Goal: Task Accomplishment & Management: Manage account settings

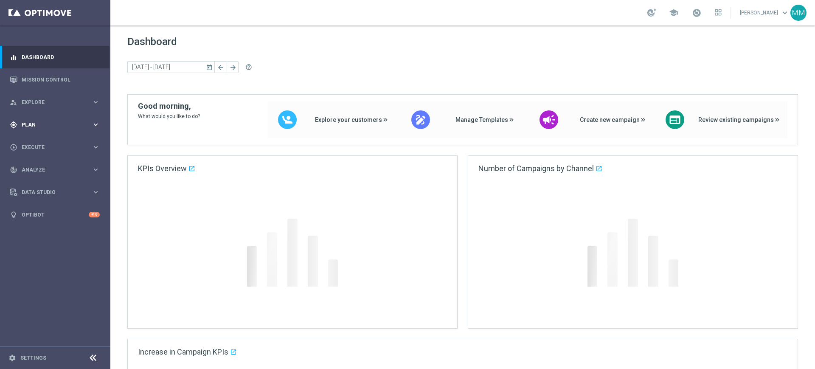
click at [55, 126] on span "Plan" at bounding box center [57, 124] width 70 height 5
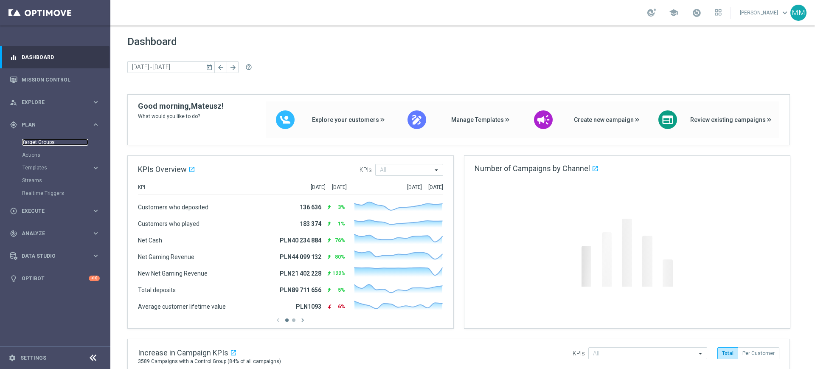
click at [45, 144] on link "Target Groups" at bounding box center [55, 142] width 66 height 7
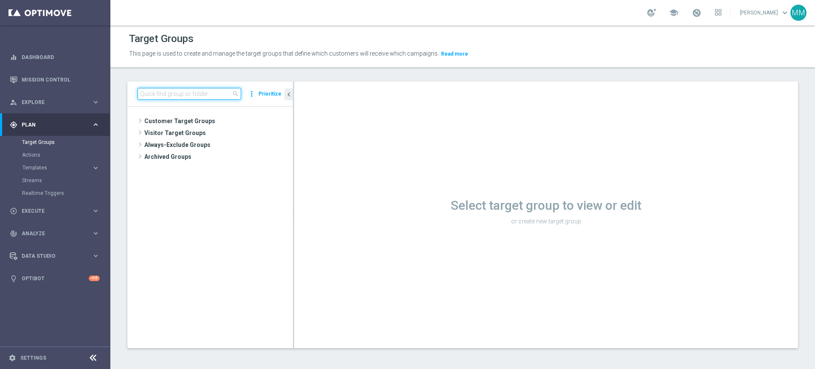
click at [148, 95] on input at bounding box center [189, 94] width 104 height 12
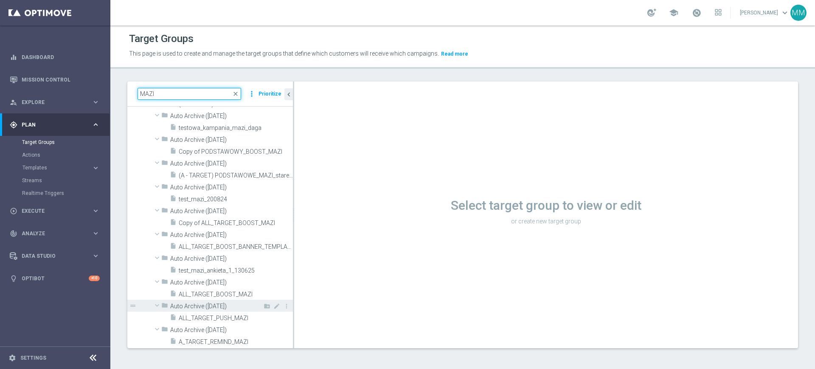
scroll to position [424, 0]
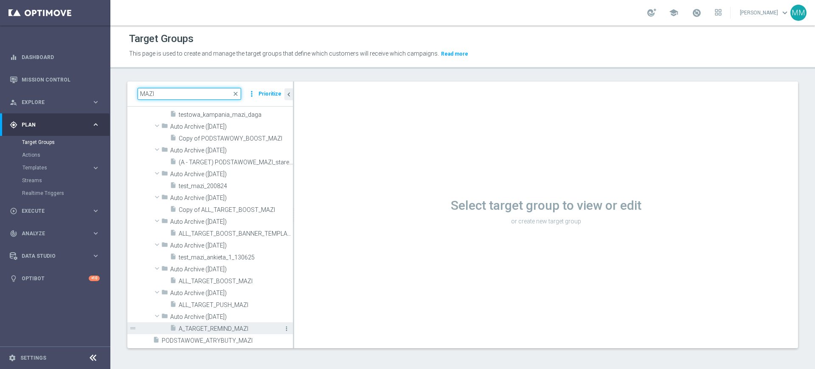
type input "MAZI"
click at [283, 327] on icon "more_vert" at bounding box center [286, 328] width 7 height 7
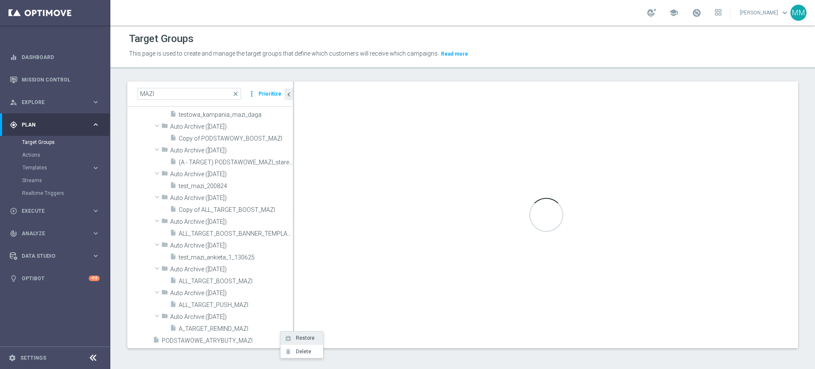
click at [295, 338] on span "Restore" at bounding box center [304, 338] width 22 height 6
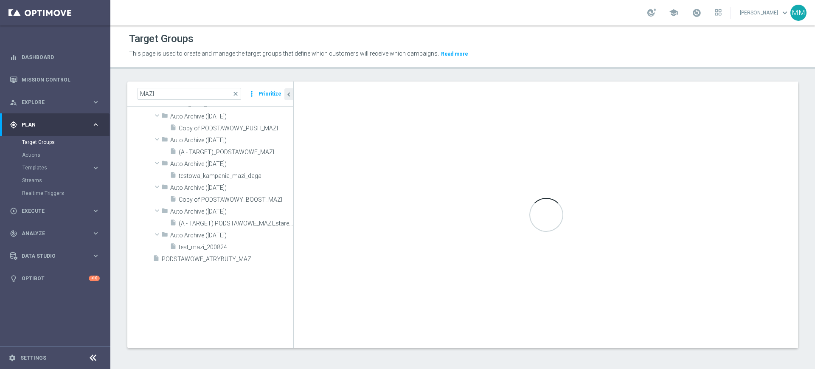
scroll to position [0, 0]
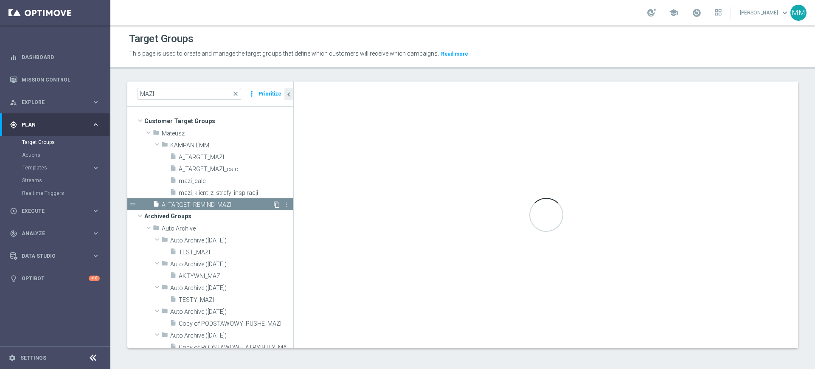
click at [273, 205] on icon "content_copy" at bounding box center [276, 204] width 7 height 7
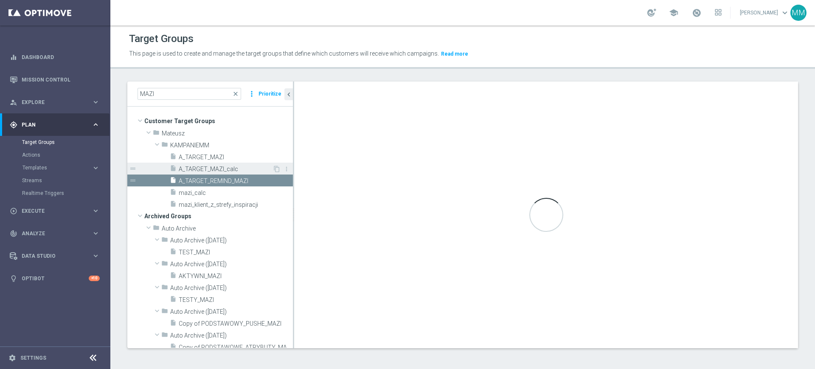
click at [221, 171] on span "A_TARGET_MAZI_calc" at bounding box center [226, 169] width 94 height 7
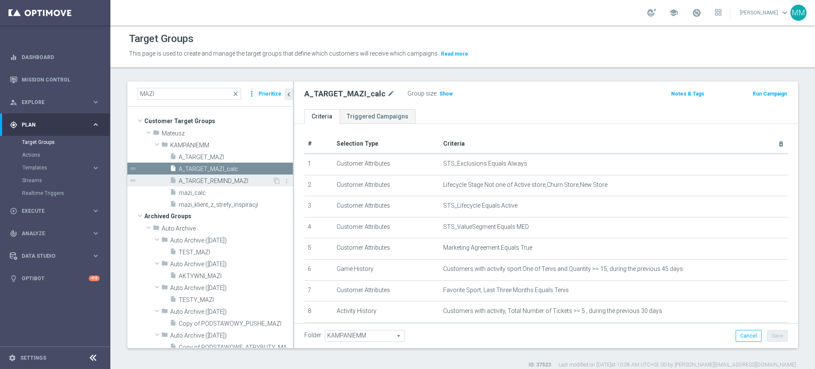
click at [226, 176] on div "insert_drive_file A_TARGET_REMIND_MAZI" at bounding box center [221, 180] width 103 height 12
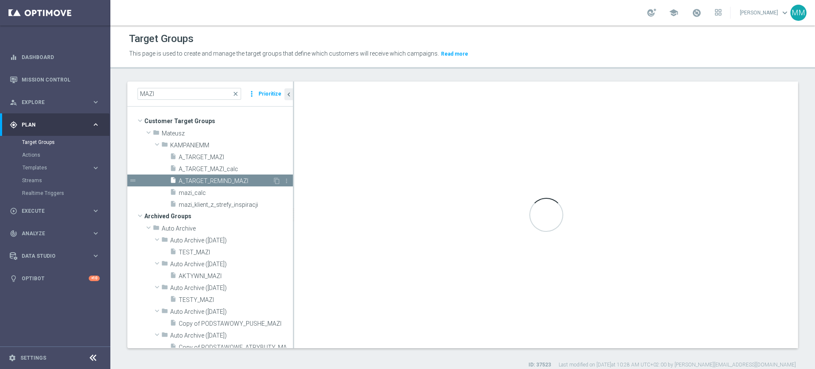
checkbox input "false"
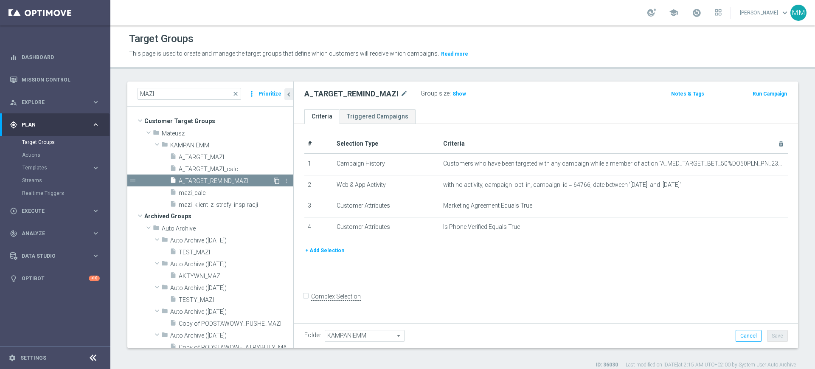
click at [273, 180] on icon "content_copy" at bounding box center [276, 180] width 7 height 7
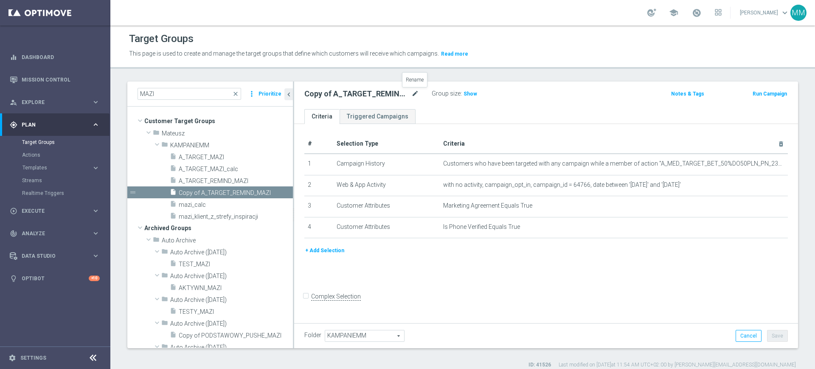
click at [416, 95] on icon "mode_edit" at bounding box center [415, 94] width 8 height 10
click at [384, 97] on input "A_LOW_TARGET_BET_TENIS_20ZA20_061025" at bounding box center [361, 95] width 115 height 12
type input "A_LOW_TARGET_BET_TENIS_20ZA20_061025_SMS"
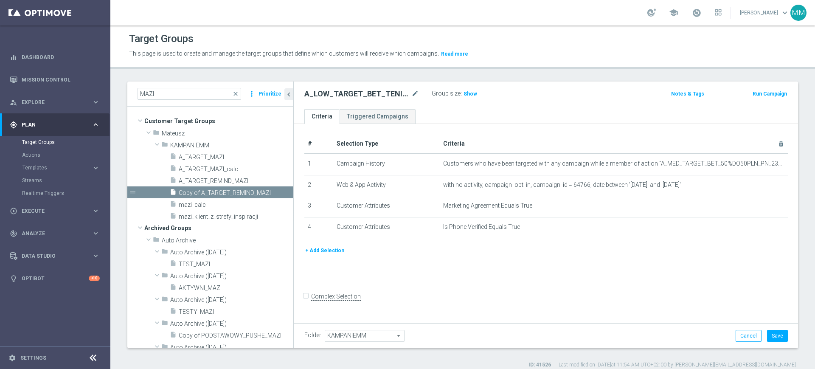
click at [315, 251] on button "+ Add Selection" at bounding box center [324, 250] width 41 height 9
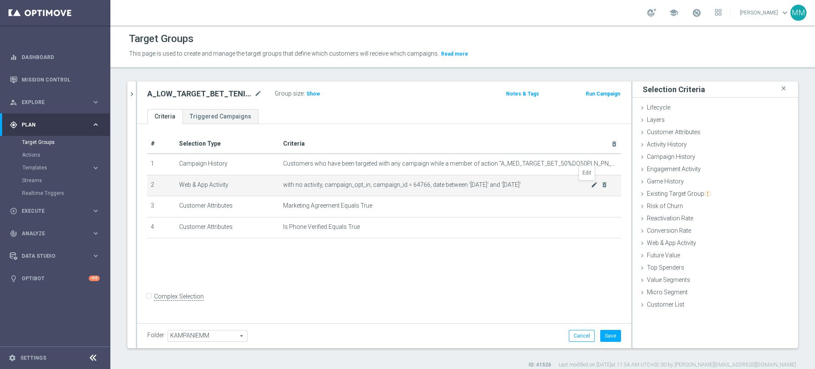
click at [591, 183] on icon "mode_edit" at bounding box center [594, 184] width 7 height 7
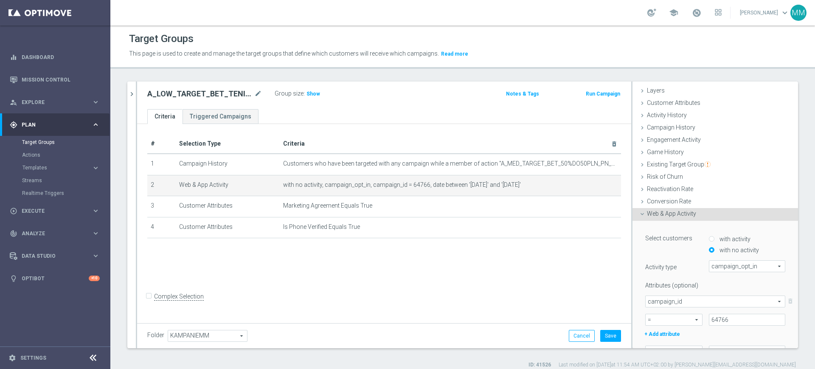
scroll to position [106, 0]
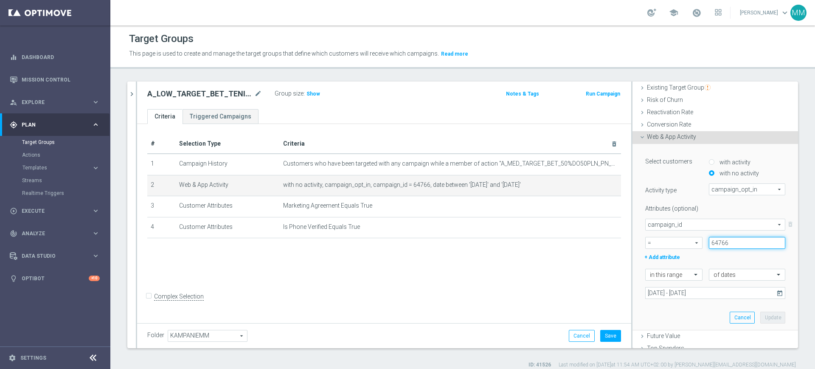
click at [722, 246] on input "64766" at bounding box center [747, 243] width 76 height 12
paste input "187582"
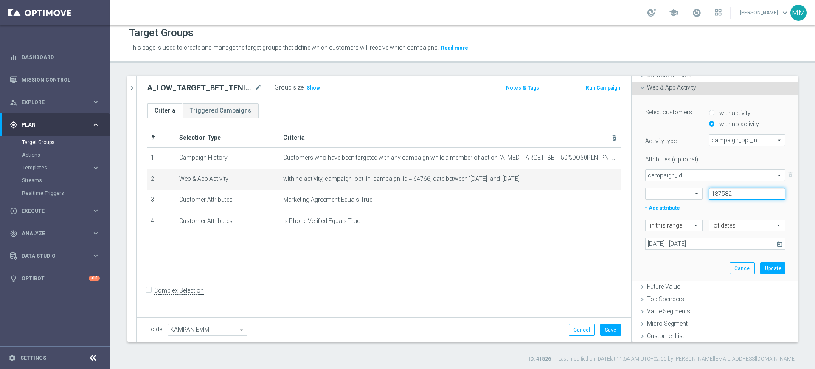
scroll to position [8, 0]
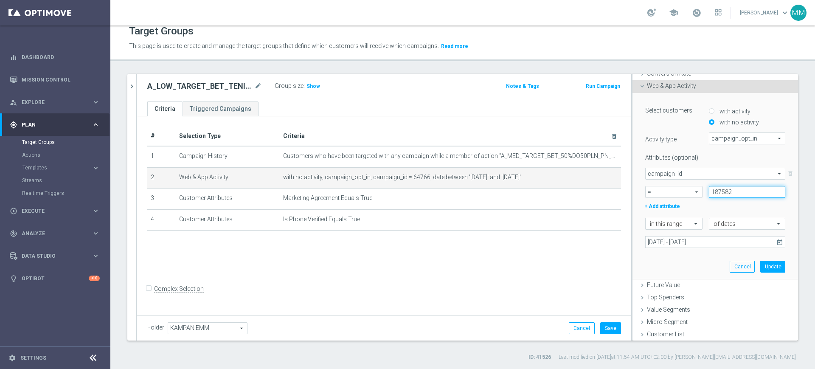
type input "187582"
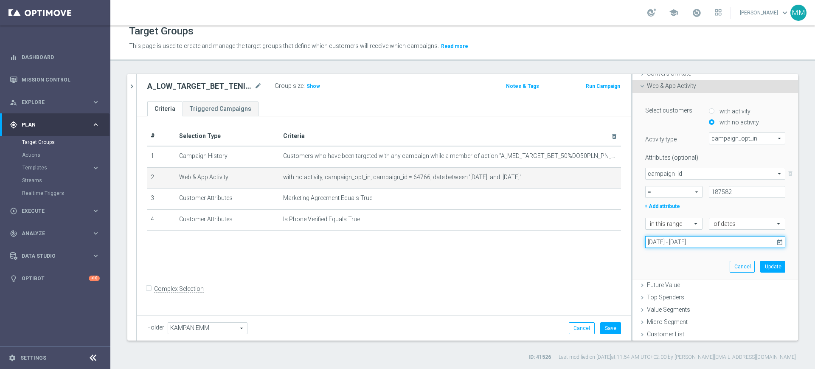
click at [708, 242] on input "[DATE] - [DATE]" at bounding box center [715, 242] width 140 height 12
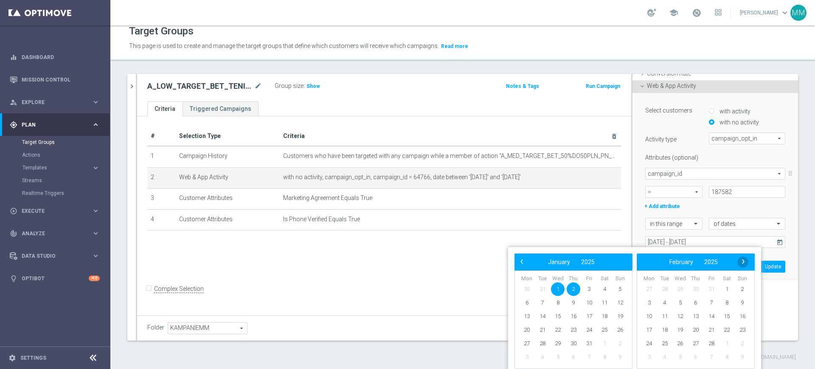
click at [743, 263] on span "›" at bounding box center [743, 261] width 11 height 11
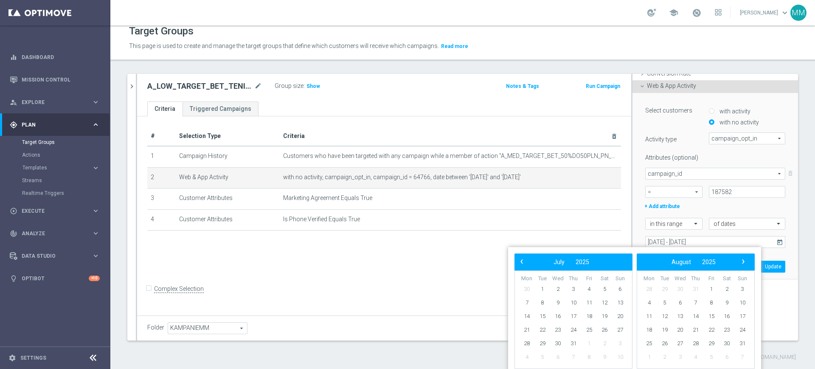
click at [743, 263] on span "›" at bounding box center [743, 261] width 11 height 11
click at [742, 262] on span "›" at bounding box center [743, 261] width 11 height 11
click at [526, 302] on span "6" at bounding box center [527, 303] width 14 height 14
click at [557, 302] on span "8" at bounding box center [558, 303] width 14 height 14
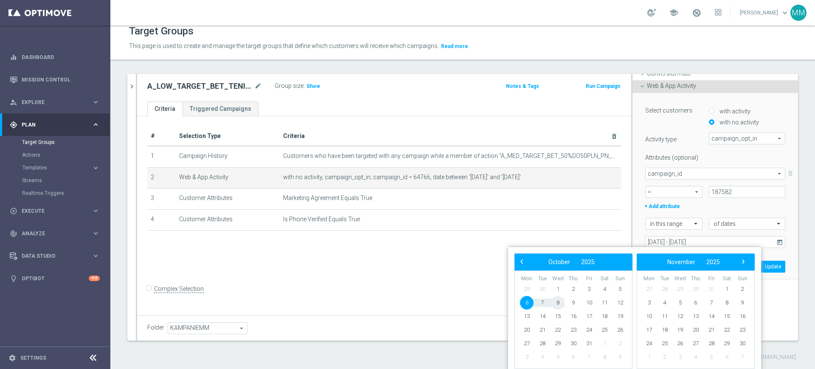
type input "[DATE] - [DATE]"
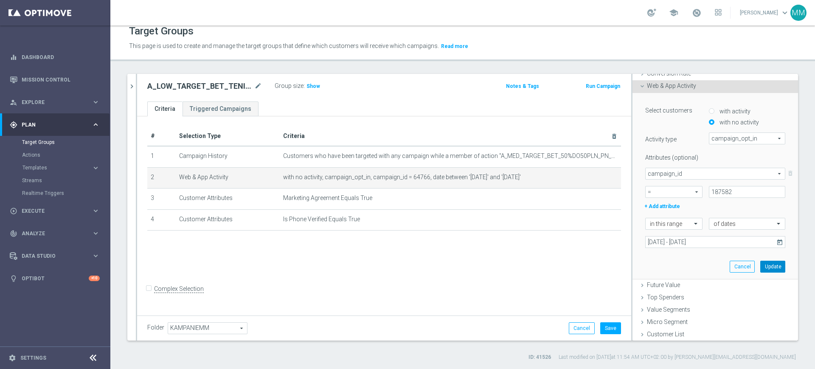
click at [760, 264] on button "Update" at bounding box center [772, 267] width 25 height 12
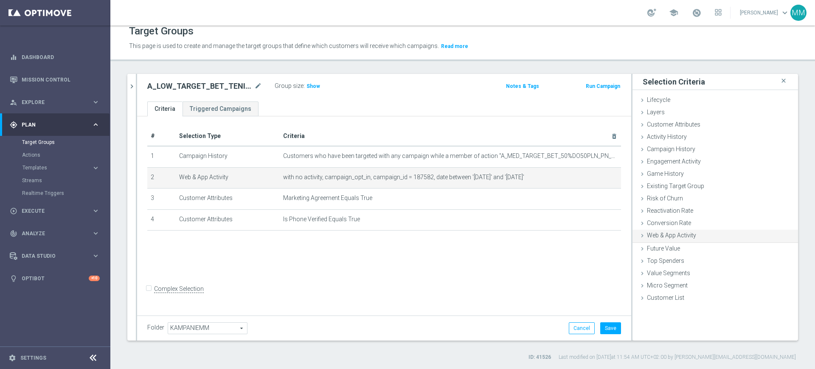
scroll to position [0, 0]
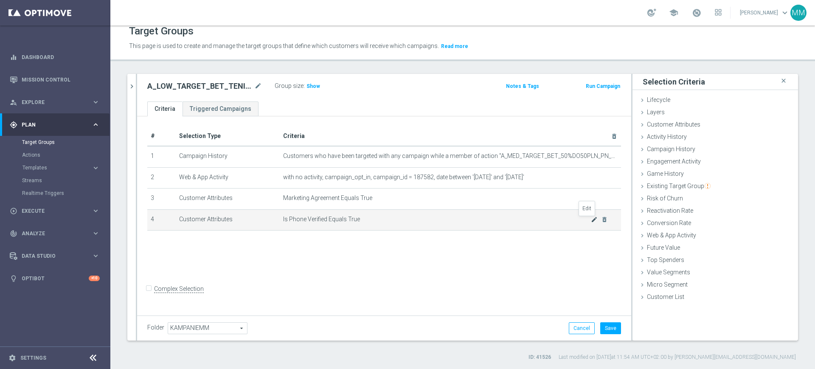
click at [591, 218] on icon "mode_edit" at bounding box center [594, 219] width 7 height 7
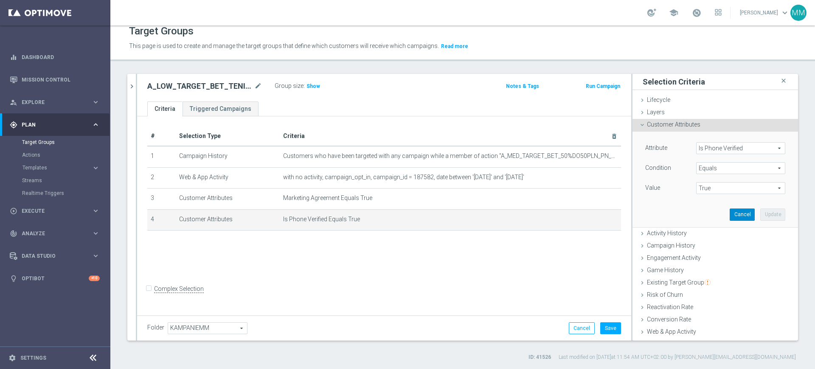
click at [730, 217] on button "Cancel" at bounding box center [742, 214] width 25 height 12
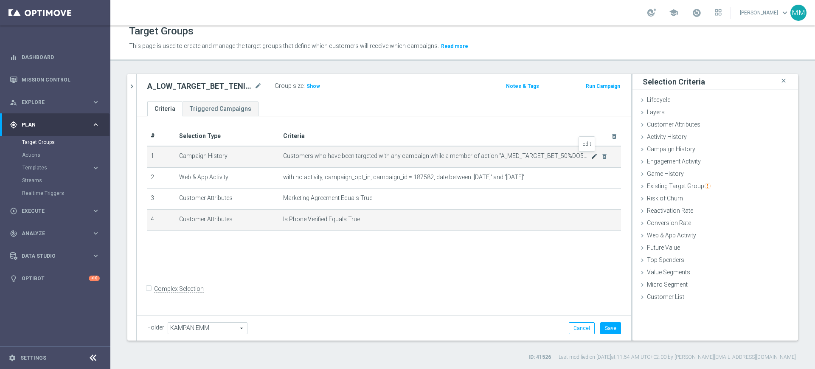
click at [591, 158] on icon "mode_edit" at bounding box center [594, 156] width 7 height 7
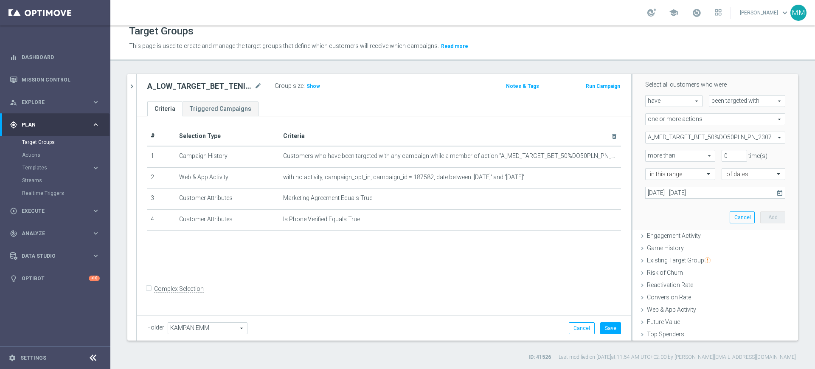
click at [688, 134] on span "A_MED_TARGET_BET_50%DO50PLN_PN_230724" at bounding box center [714, 137] width 139 height 11
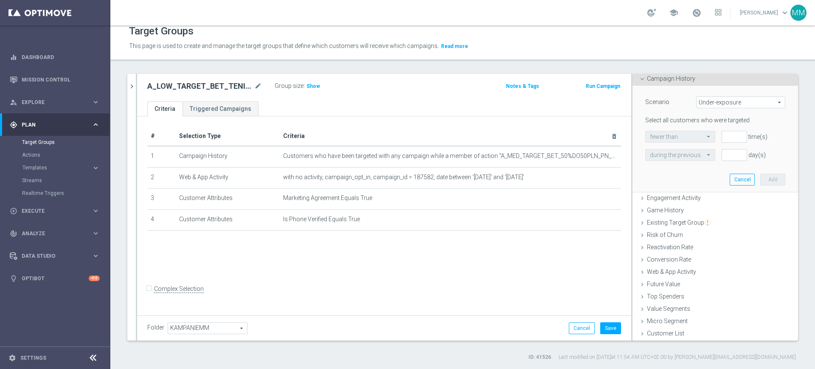
scroll to position [70, 0]
click at [730, 175] on button "Cancel" at bounding box center [742, 180] width 25 height 12
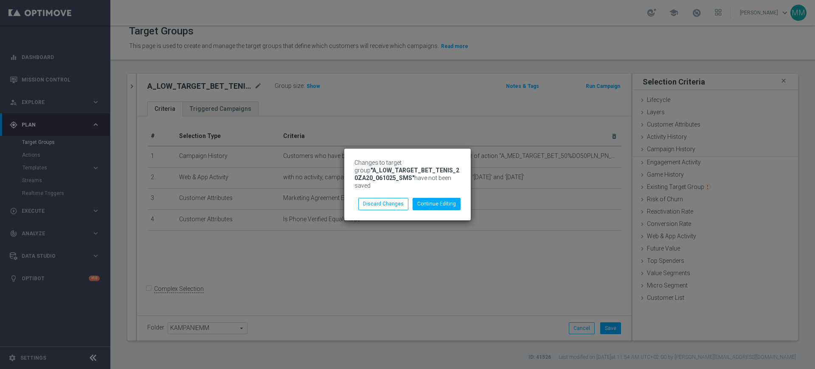
scroll to position [0, 0]
click at [419, 203] on button "Continue Editing" at bounding box center [436, 204] width 48 height 12
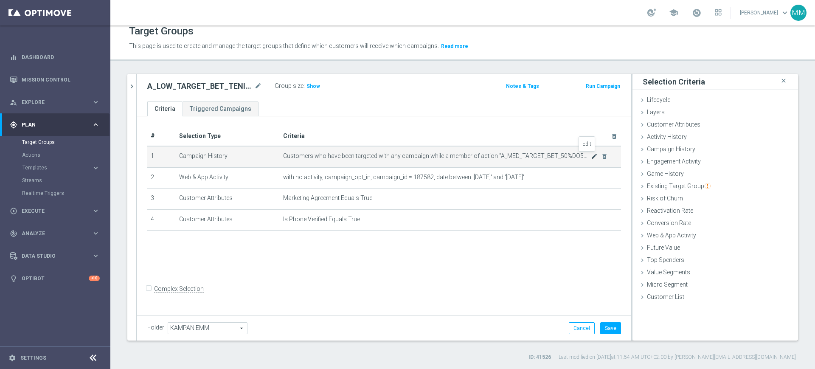
click at [591, 157] on icon "mode_edit" at bounding box center [594, 156] width 7 height 7
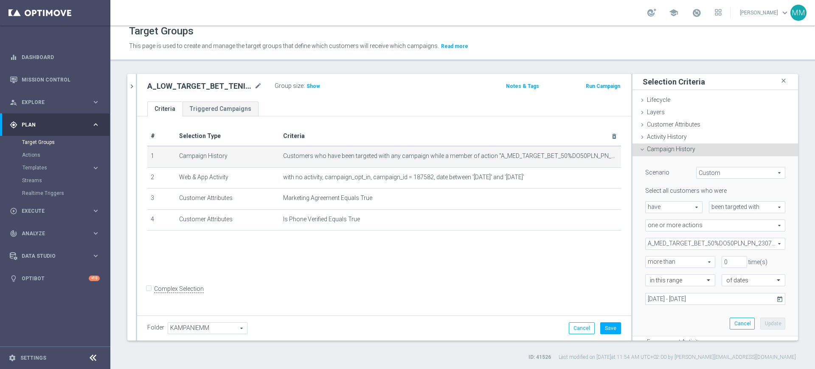
scroll to position [53, 0]
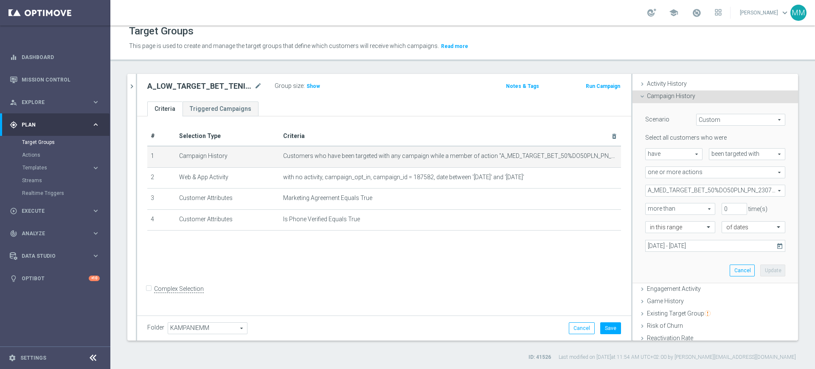
click at [713, 186] on span "A_MED_TARGET_BET_50%DO50PLN_PN_230724" at bounding box center [714, 190] width 139 height 11
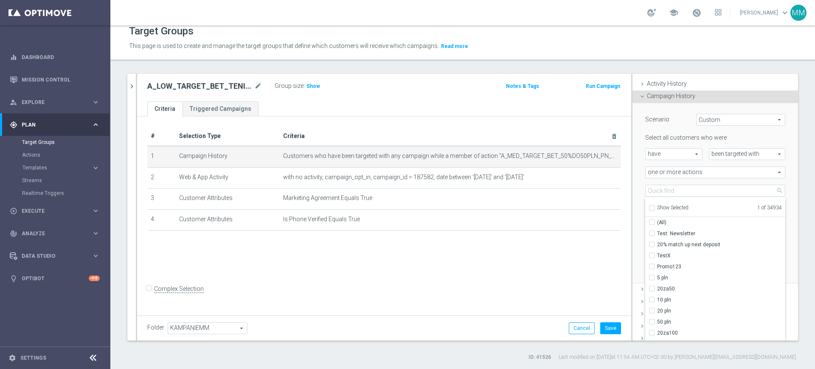
click at [657, 205] on span "Show Selected" at bounding box center [672, 208] width 31 height 6
click at [654, 206] on input "Show Selected" at bounding box center [651, 209] width 6 height 6
checkbox input "true"
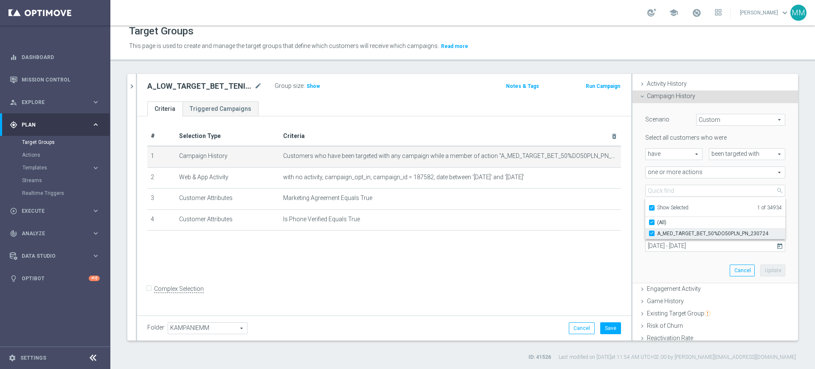
click at [666, 230] on span "A_MED_TARGET_BET_50%DO50PLN_PN_230724" at bounding box center [721, 233] width 128 height 7
click at [657, 230] on input "A_MED_TARGET_BET_50%DO50PLN_PN_230724" at bounding box center [654, 233] width 6 height 6
checkbox input "false"
type input "Select Action"
checkbox input "false"
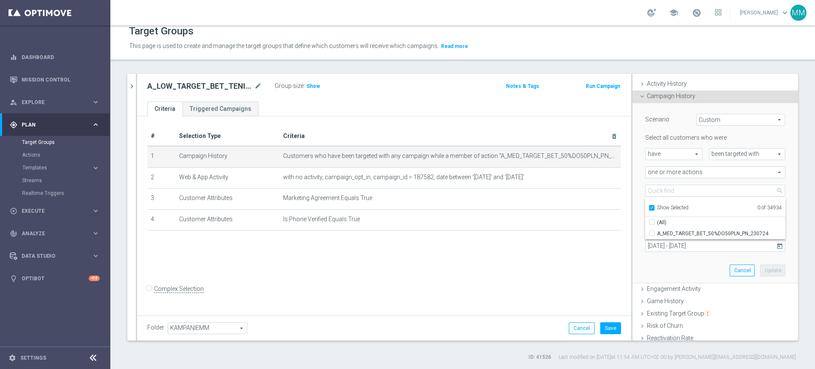
click at [663, 207] on span "Show Selected" at bounding box center [672, 208] width 31 height 6
click at [654, 207] on input "Show Selected" at bounding box center [651, 209] width 6 height 6
checkbox input "false"
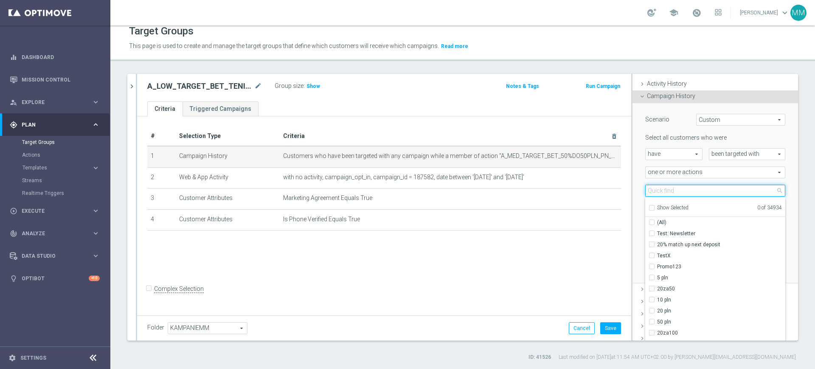
click at [664, 191] on input "search" at bounding box center [715, 191] width 140 height 12
paste input "A_LOW_TARGET_BET_TENIS_20ZA20_061025"
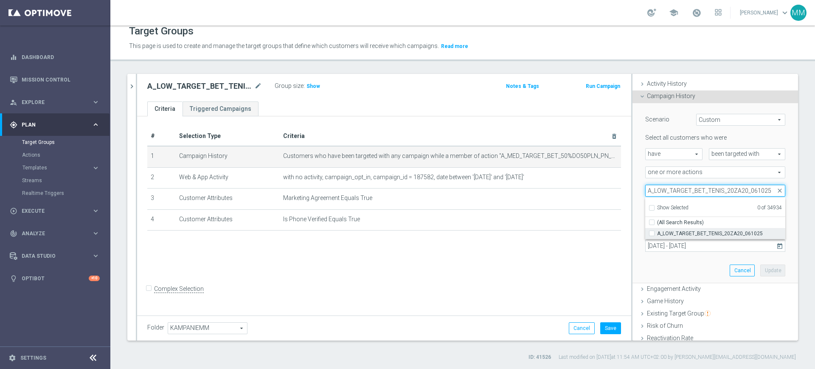
type input "A_LOW_TARGET_BET_TENIS_20ZA20_061025"
click at [679, 233] on span "A_LOW_TARGET_BET_TENIS_20ZA20_061025" at bounding box center [721, 233] width 128 height 7
click at [657, 233] on input "A_LOW_TARGET_BET_TENIS_20ZA20_061025" at bounding box center [654, 233] width 6 height 6
checkbox input "true"
type input "A_LOW_TARGET_BET_TENIS_20ZA20_061025"
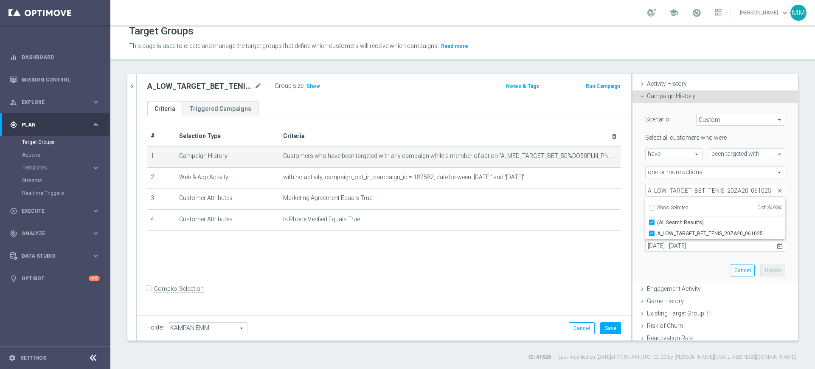
checkbox input "true"
click at [681, 261] on div "Scenario Custom Custom arrow_drop_down search Select all customers who were hav…" at bounding box center [715, 193] width 153 height 180
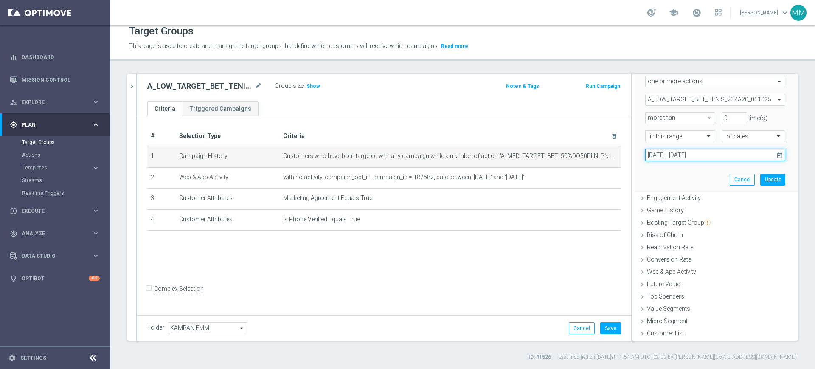
click at [688, 158] on input "[DATE] - [DATE]" at bounding box center [715, 155] width 140 height 12
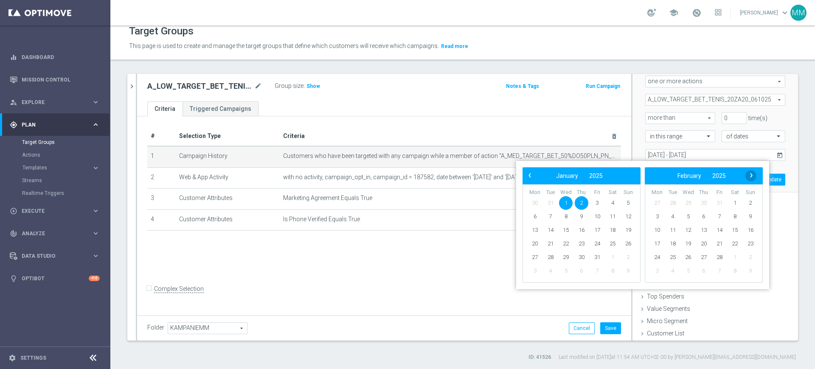
click at [753, 171] on span "›" at bounding box center [751, 175] width 11 height 11
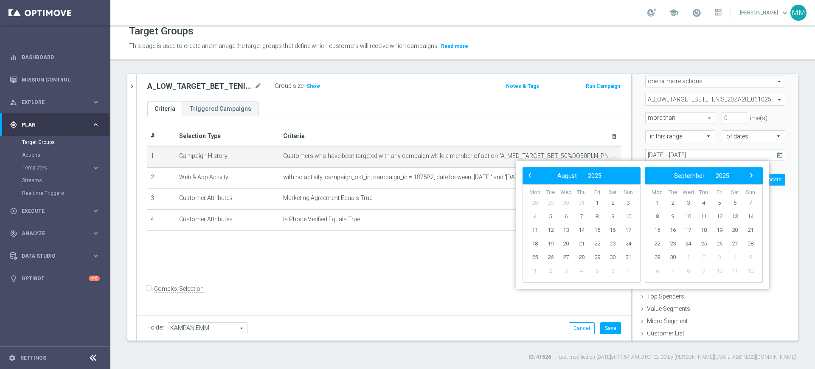
click at [753, 172] on span "›" at bounding box center [751, 175] width 11 height 11
click at [535, 217] on span "6" at bounding box center [535, 217] width 14 height 14
drag, startPoint x: 535, startPoint y: 217, endPoint x: 566, endPoint y: 216, distance: 30.6
click at [565, 217] on span "8" at bounding box center [566, 217] width 14 height 14
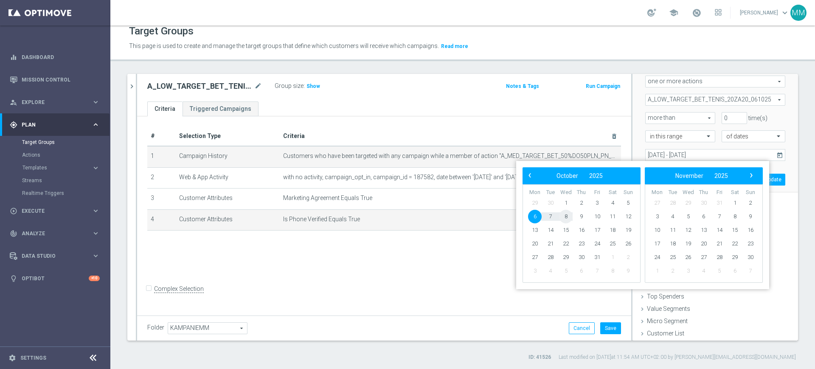
type input "[DATE] - [DATE]"
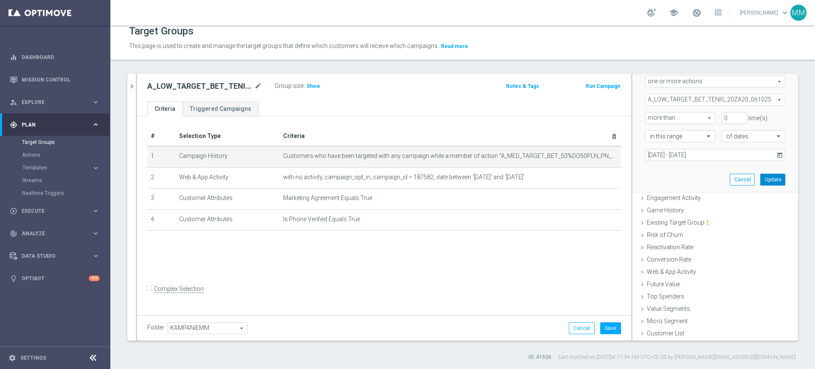
click at [760, 182] on button "Update" at bounding box center [772, 180] width 25 height 12
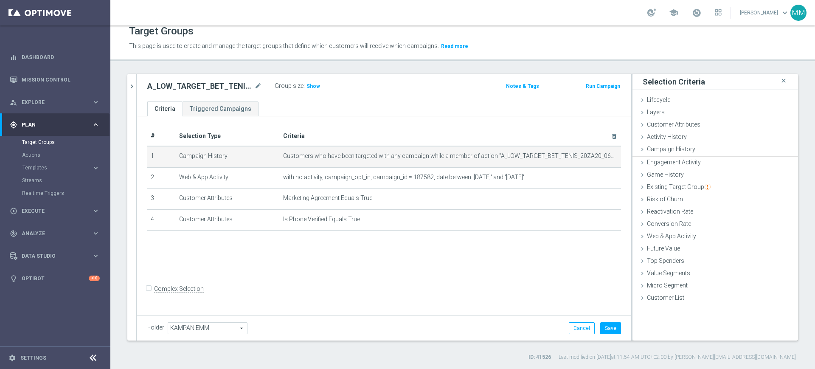
scroll to position [0, 0]
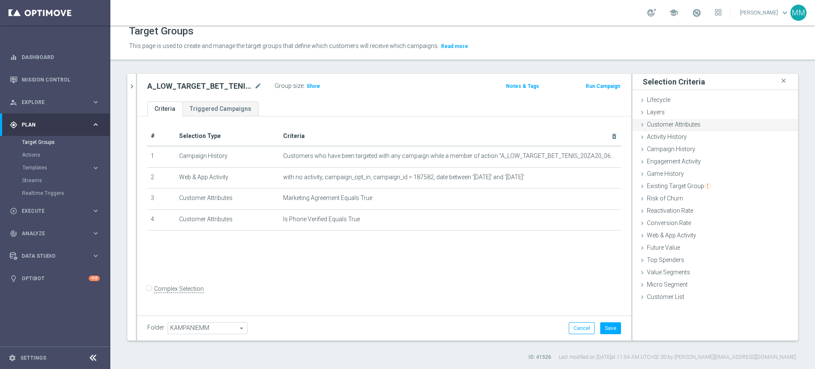
click at [678, 126] on span "Customer Attributes" at bounding box center [673, 124] width 53 height 7
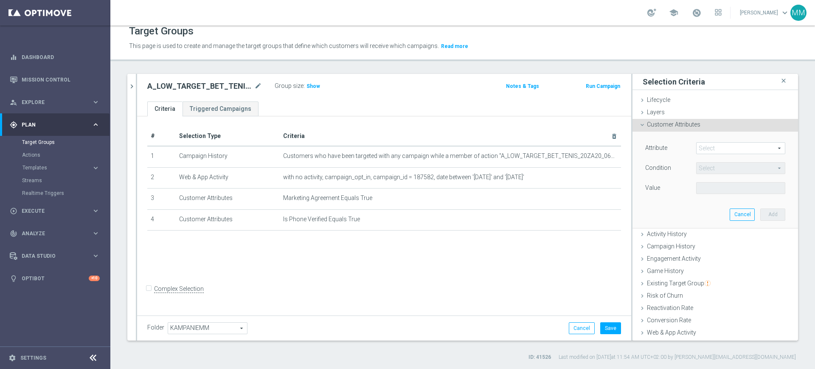
click at [711, 149] on span at bounding box center [740, 148] width 88 height 11
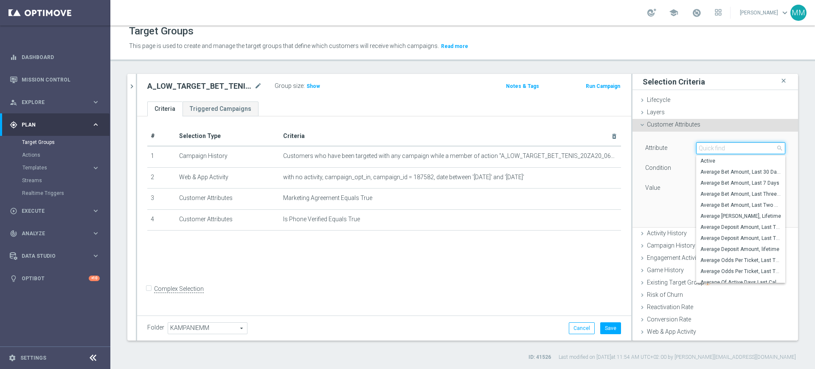
click at [711, 149] on input "search" at bounding box center [740, 148] width 89 height 12
click at [316, 84] on span "Show" at bounding box center [313, 86] width 14 height 6
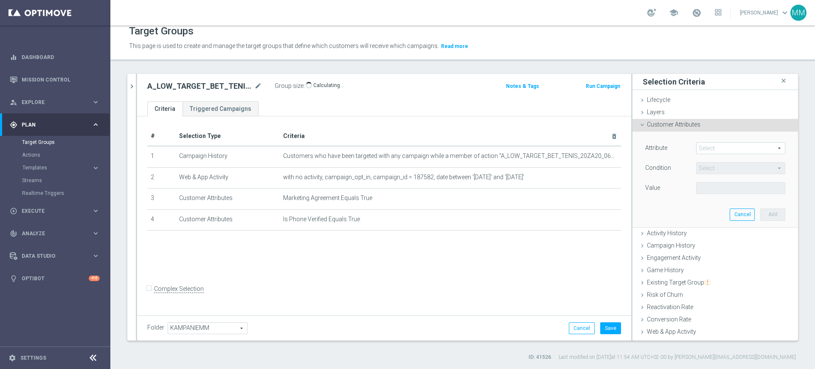
click at [720, 150] on span at bounding box center [740, 148] width 88 height 11
click at [0, 0] on input "search" at bounding box center [0, 0] width 0 height 0
type input "SMS A"
drag, startPoint x: 710, startPoint y: 158, endPoint x: 710, endPoint y: 163, distance: 4.3
click at [710, 158] on span "SMS Agree" at bounding box center [740, 160] width 81 height 7
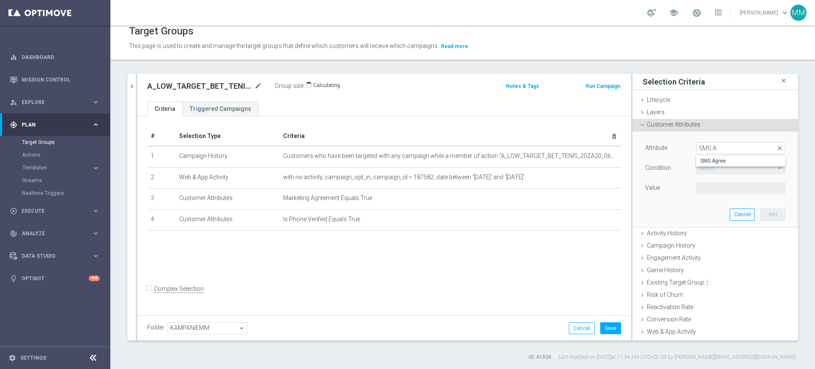
type input "SMS Agree"
type input "Equals"
click at [703, 182] on div "Select arrow_drop_down search" at bounding box center [740, 188] width 89 height 12
click at [708, 206] on label "TRUE" at bounding box center [740, 211] width 89 height 11
type input "TRUE"
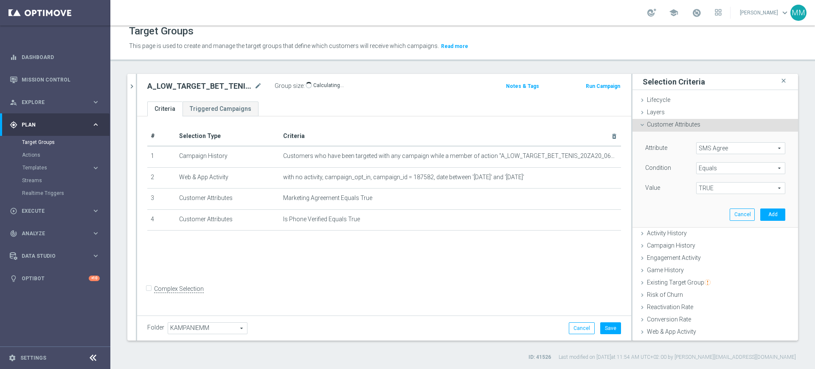
click at [701, 207] on div "Attribute SMS Agree SMS Agree arrow_drop_down search Condition Equals Equals ar…" at bounding box center [715, 179] width 153 height 95
click at [760, 215] on button "Add" at bounding box center [772, 214] width 25 height 12
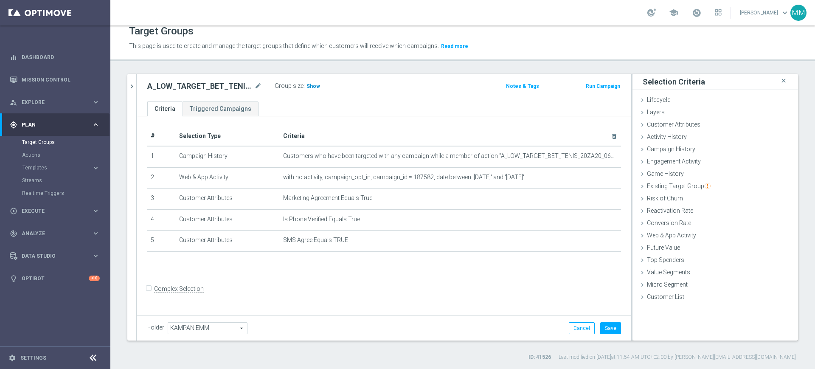
click at [308, 89] on h3 "Show" at bounding box center [313, 85] width 15 height 9
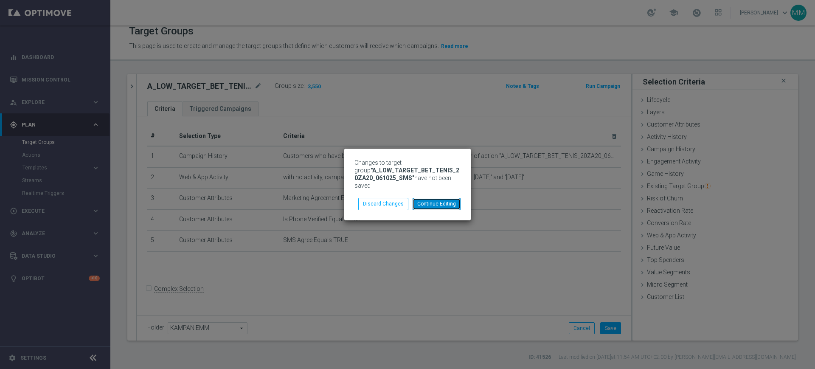
click at [443, 199] on button "Continue Editing" at bounding box center [436, 204] width 48 height 12
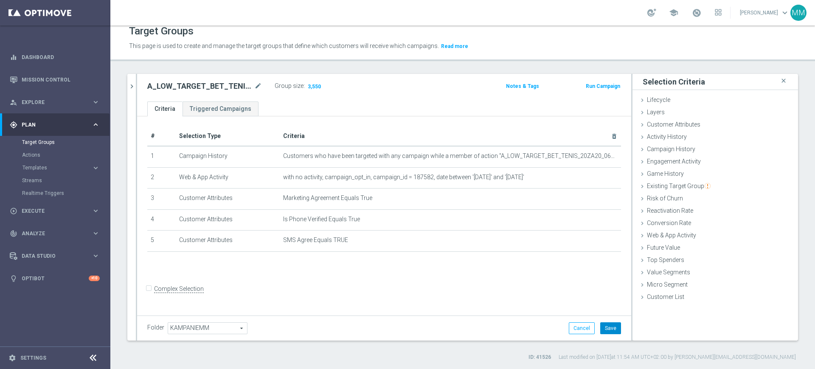
click at [600, 327] on button "Save" at bounding box center [610, 328] width 21 height 12
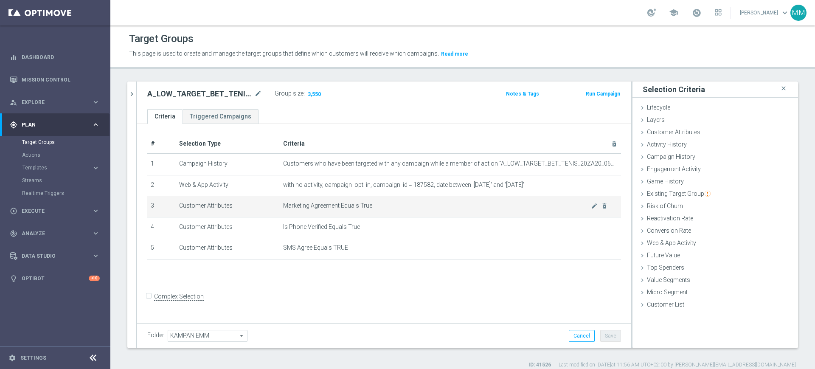
click at [396, 205] on span "Marketing Agreement Equals True" at bounding box center [437, 205] width 308 height 7
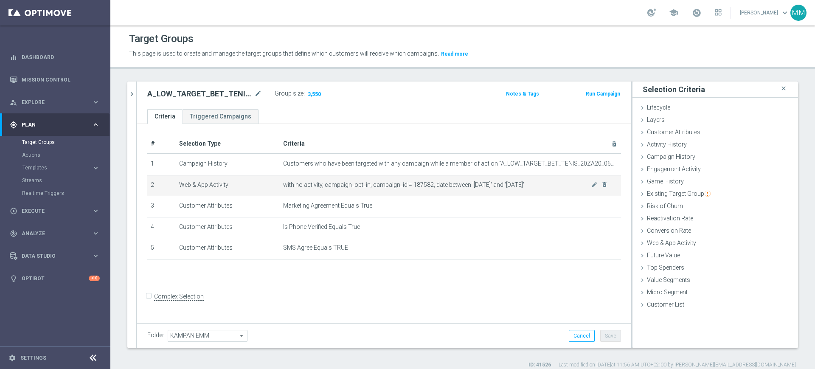
click at [402, 191] on td "with no activity, campaign_opt_in, campaign_id = 187582, date between '[DATE]' …" at bounding box center [450, 185] width 341 height 21
click at [213, 94] on h2 "A_LOW_TARGET_BET_TENIS_20ZA20_061025_SMS" at bounding box center [199, 94] width 105 height 10
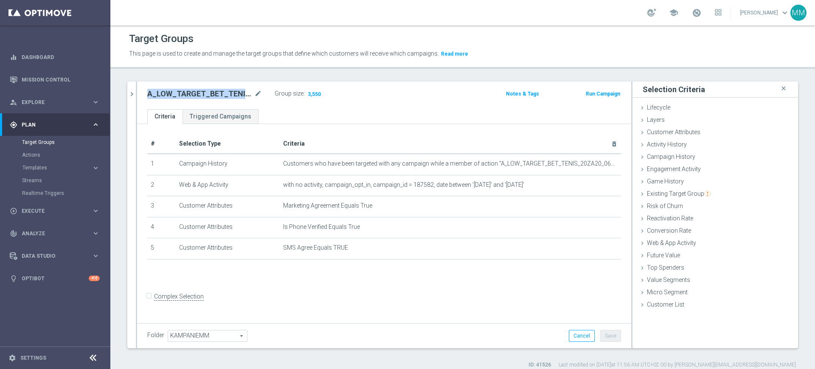
click at [214, 95] on h2 "A_LOW_TARGET_BET_TENIS_20ZA20_061025_SMS" at bounding box center [199, 94] width 105 height 10
copy h2 "A_LOW_TARGET_BET_TENIS_20ZA20_061025_SMS"
click at [191, 95] on h2 "A_LOW_TARGET_BET_TENIS_20ZA20_061025_SMS" at bounding box center [199, 94] width 105 height 10
copy h2 "A_LOW_TARGET_BET_TENIS_20ZA20_061025_SMS"
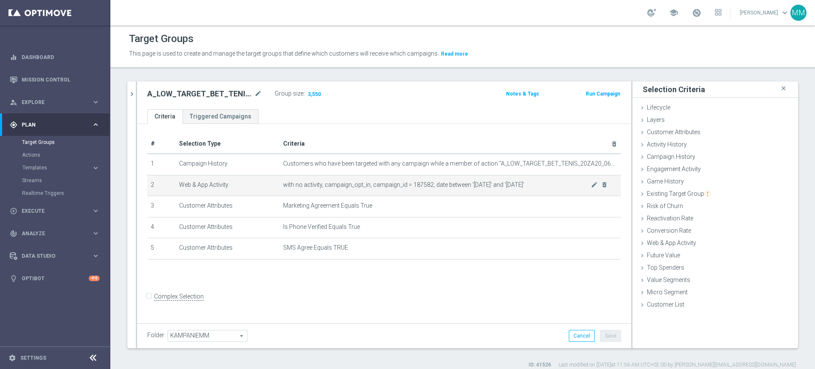
click at [406, 181] on span "with no activity, campaign_opt_in, campaign_id = 187582, date between '[DATE]' …" at bounding box center [437, 184] width 308 height 7
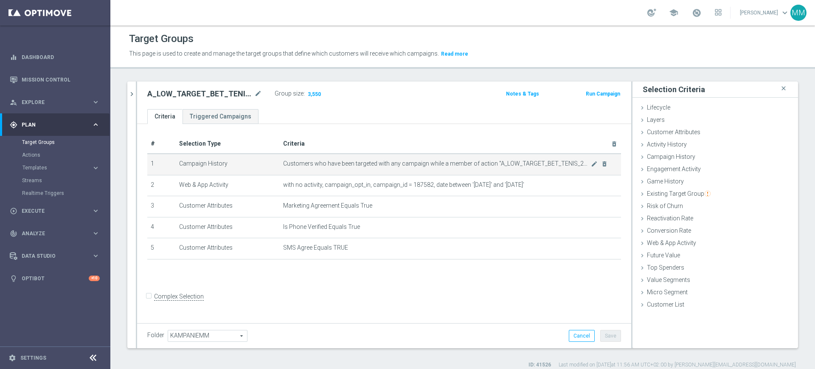
click at [534, 163] on span "Customers who have been targeted with any campaign while a member of action "A_…" at bounding box center [437, 163] width 308 height 7
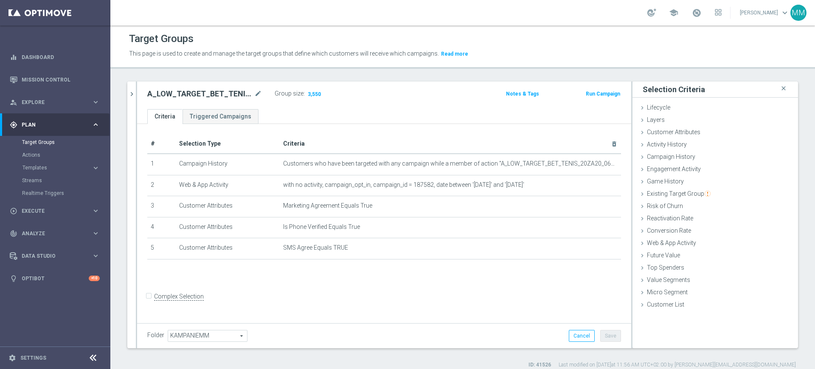
click at [220, 96] on h2 "A_LOW_TARGET_BET_TENIS_20ZA20_061025_SMS" at bounding box center [199, 94] width 105 height 10
copy div "A_LOW_TARGET_BET_TENIS_20ZA20_061025_SMS"
click at [585, 91] on button "Run Campaign" at bounding box center [603, 93] width 36 height 9
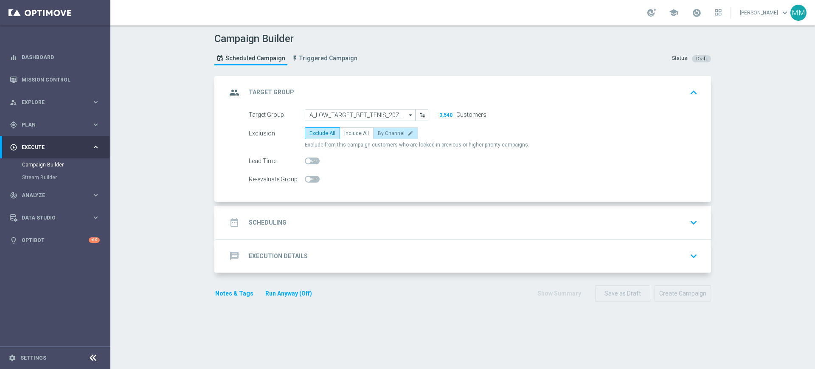
click at [385, 132] on span "By Channel" at bounding box center [391, 133] width 27 height 6
click at [383, 132] on input "By Channel edit" at bounding box center [381, 135] width 6 height 6
radio input "true"
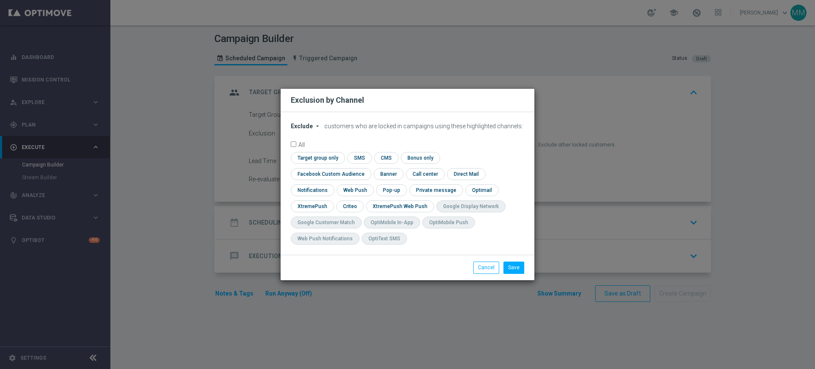
click at [312, 130] on button "Exclude arrow_drop_down" at bounding box center [307, 126] width 32 height 7
click at [311, 149] on div "Include" at bounding box center [306, 145] width 31 height 10
click at [318, 161] on input "checkbox" at bounding box center [317, 157] width 52 height 11
checkbox input "true"
click at [330, 173] on input "checkbox" at bounding box center [329, 173] width 77 height 11
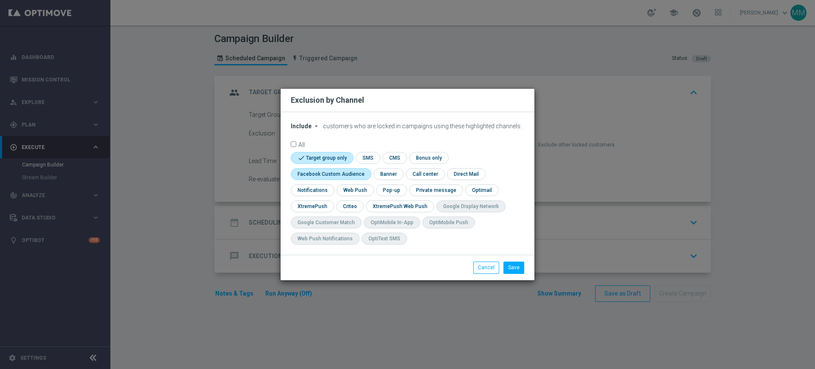
checkbox input "true"
click at [340, 209] on input "checkbox" at bounding box center [349, 205] width 26 height 11
checkbox input "true"
click at [514, 266] on button "Save" at bounding box center [513, 267] width 21 height 12
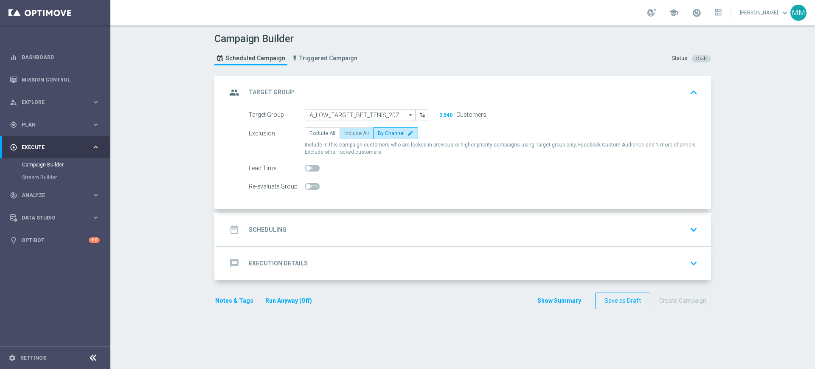
click at [348, 131] on span "Include All" at bounding box center [356, 133] width 25 height 6
click at [348, 132] on input "Include All" at bounding box center [347, 135] width 6 height 6
radio input "true"
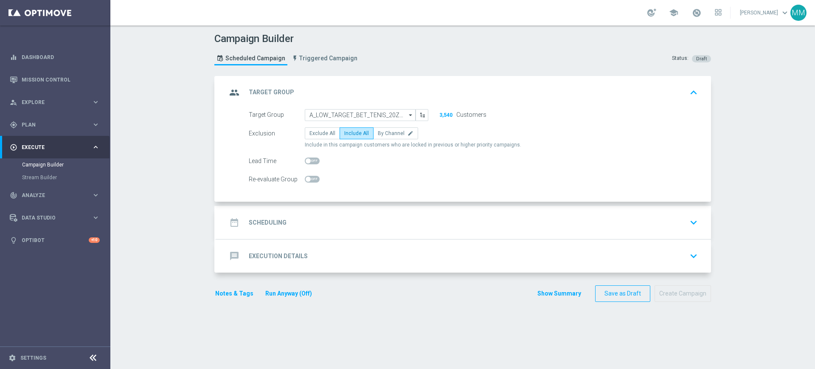
click at [310, 182] on div at bounding box center [312, 179] width 15 height 12
click at [306, 180] on span at bounding box center [308, 179] width 5 height 5
click at [306, 180] on input "checkbox" at bounding box center [312, 179] width 15 height 7
checkbox input "true"
click at [324, 216] on div "date_range Scheduling keyboard_arrow_down" at bounding box center [464, 222] width 474 height 16
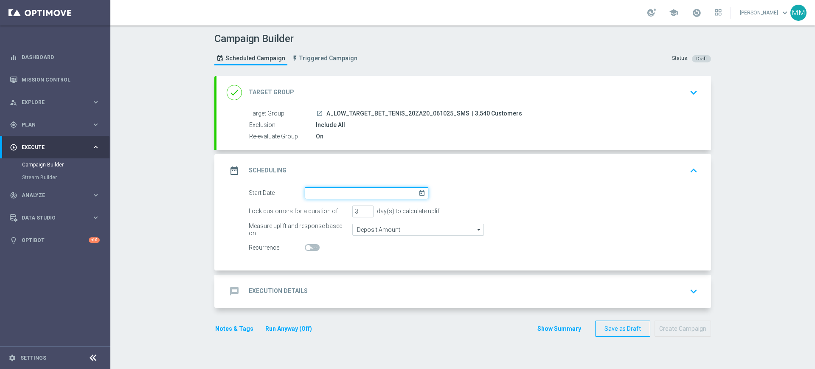
click at [331, 193] on input at bounding box center [366, 193] width 123 height 12
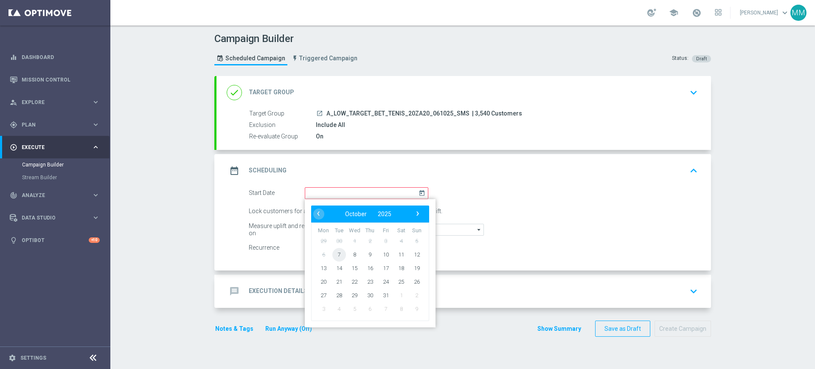
click at [336, 254] on span "7" at bounding box center [339, 254] width 14 height 14
type input "[DATE]"
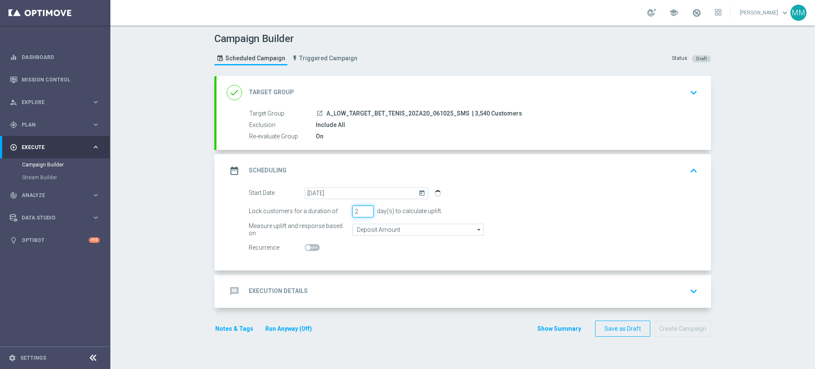
type input "2"
click at [363, 213] on input "2" at bounding box center [362, 211] width 21 height 12
click at [365, 232] on input "Deposit Amount" at bounding box center [418, 230] width 132 height 12
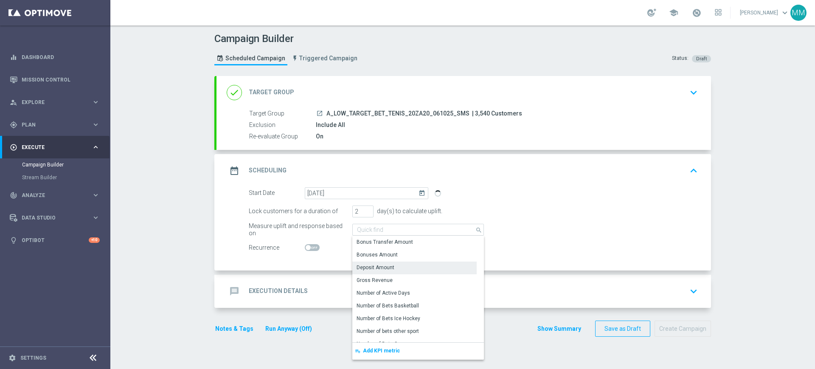
click at [323, 281] on div "message Execution Details keyboard_arrow_down" at bounding box center [463, 291] width 494 height 33
type input "Deposit Amount"
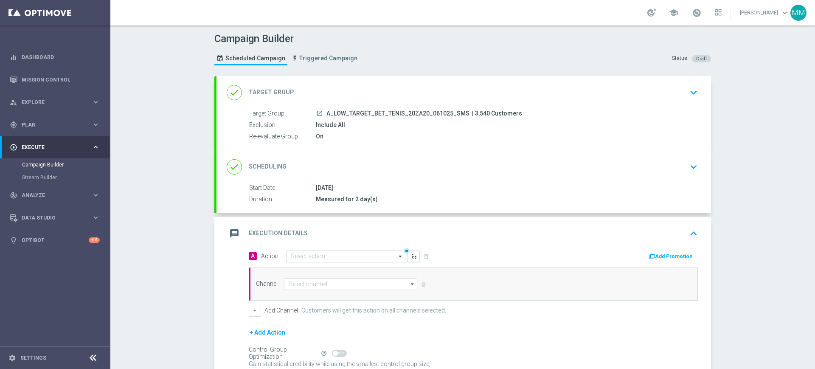
click at [314, 250] on div "Select action" at bounding box center [346, 256] width 121 height 12
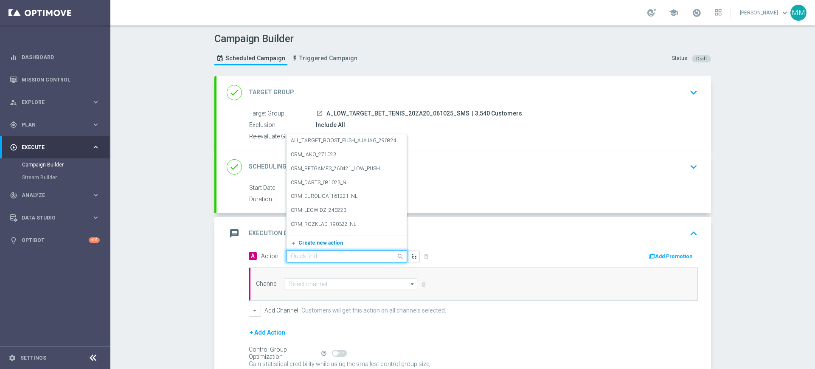
click at [318, 244] on span "Create new action" at bounding box center [320, 243] width 45 height 6
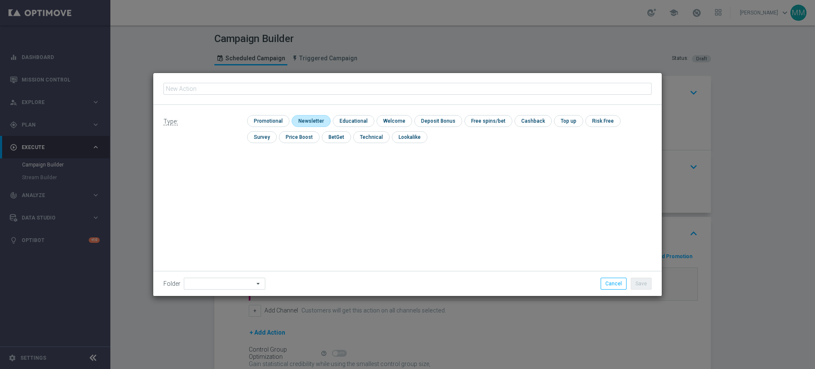
type input "A_LOW_TARGET_BET_TENIS_20ZA20_061025_SMS"
click at [273, 118] on input "checkbox" at bounding box center [267, 120] width 40 height 11
checkbox input "true"
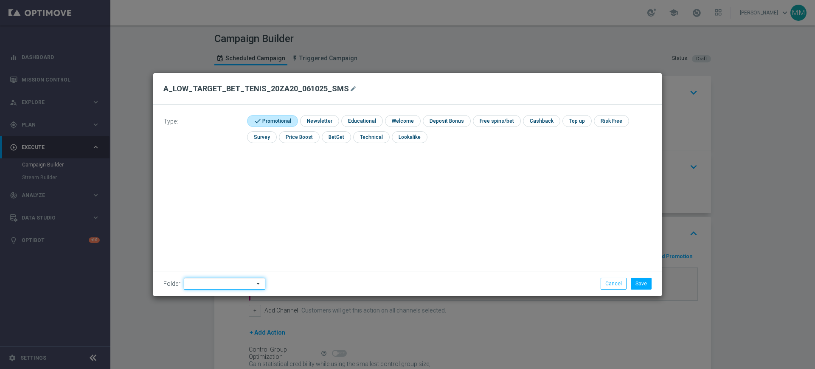
click at [233, 279] on input at bounding box center [224, 284] width 81 height 12
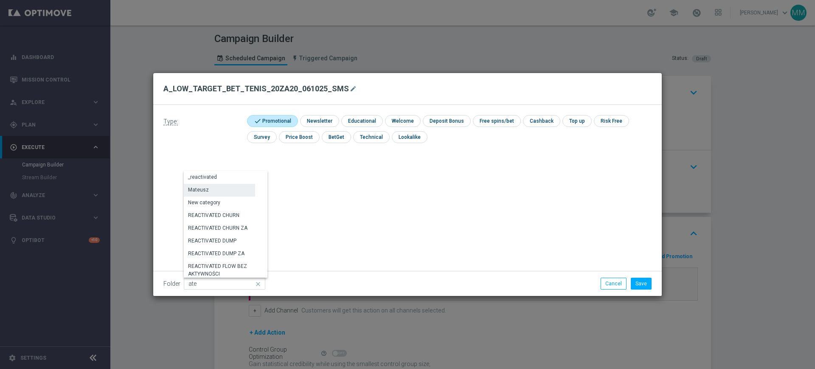
click at [219, 191] on div "Mateusz" at bounding box center [219, 190] width 71 height 12
type input "Mateusz"
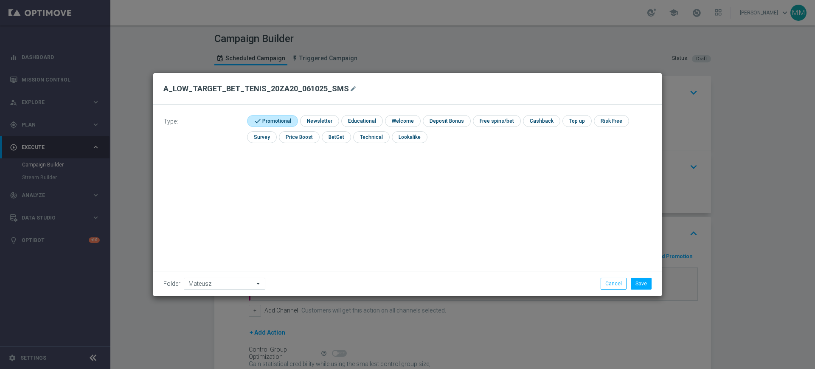
click at [629, 280] on li "Save" at bounding box center [641, 284] width 25 height 12
click at [632, 281] on button "Save" at bounding box center [641, 284] width 21 height 12
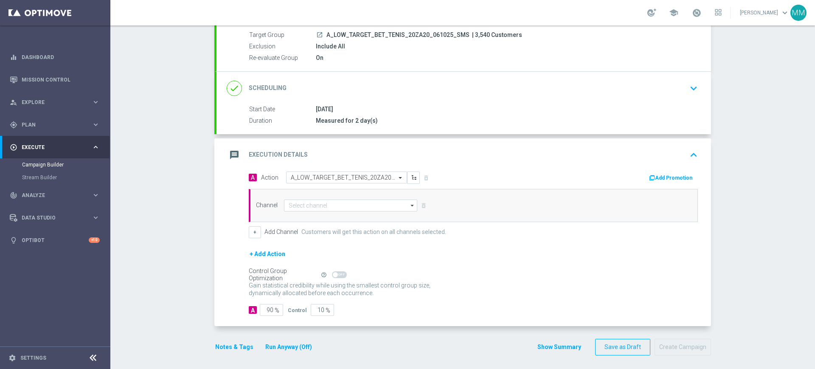
scroll to position [82, 0]
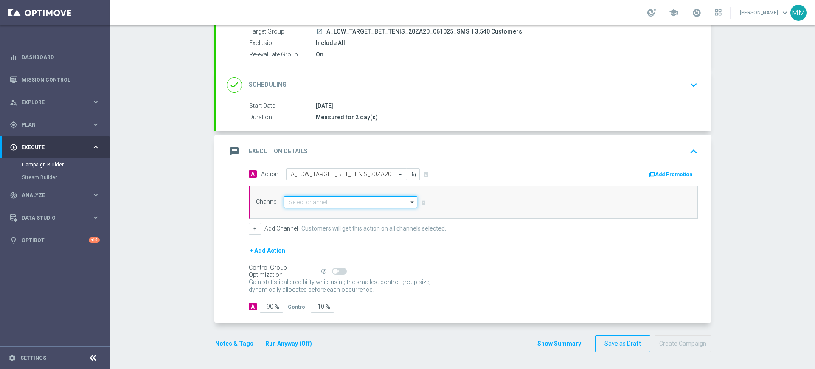
click at [312, 197] on input at bounding box center [350, 202] width 133 height 12
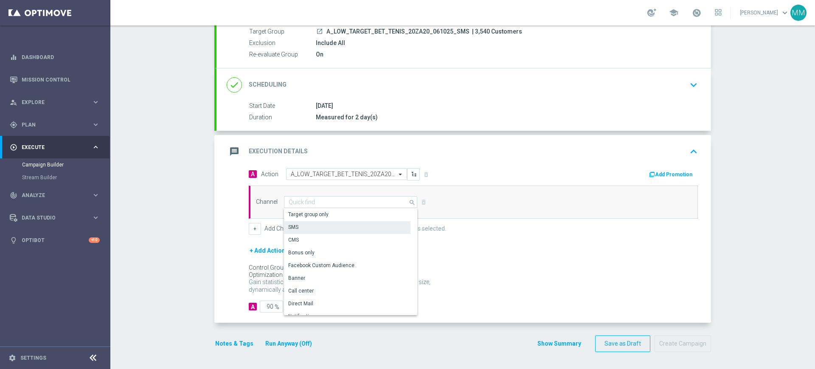
click at [305, 226] on div "SMS" at bounding box center [347, 227] width 126 height 12
type input "SMS"
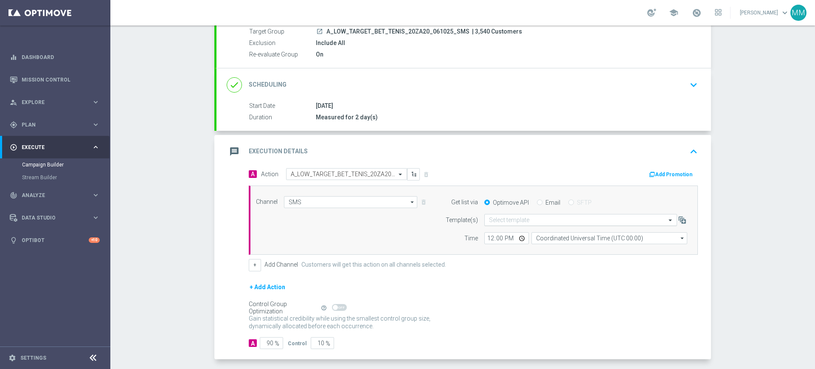
click at [523, 222] on input "text" at bounding box center [572, 219] width 166 height 7
paste input "A_LOW_TARGET_BET_TENIS_20ZA20_061025_SMS"
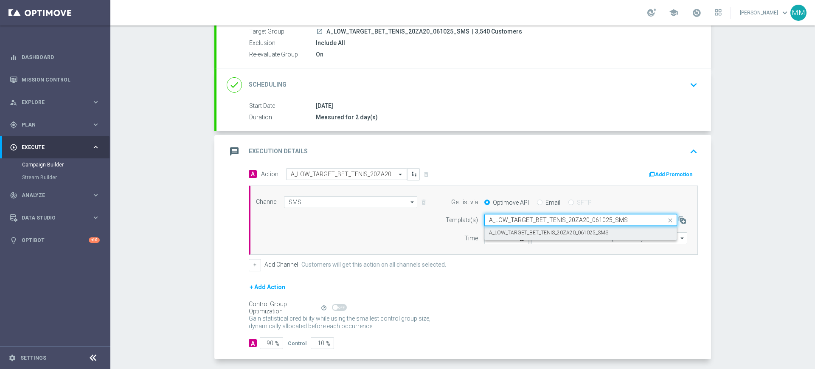
click at [525, 228] on div "A_LOW_TARGET_BET_TENIS_20ZA20_061025_SMS" at bounding box center [580, 233] width 183 height 14
type input "A_LOW_TARGET_BET_TENIS_20ZA20_061025_SMS"
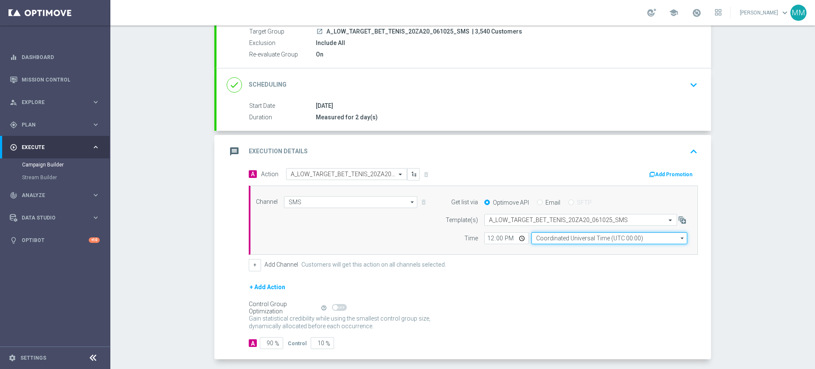
click at [535, 236] on input "Coordinated Universal Time (UTC 00:00)" at bounding box center [609, 238] width 156 height 12
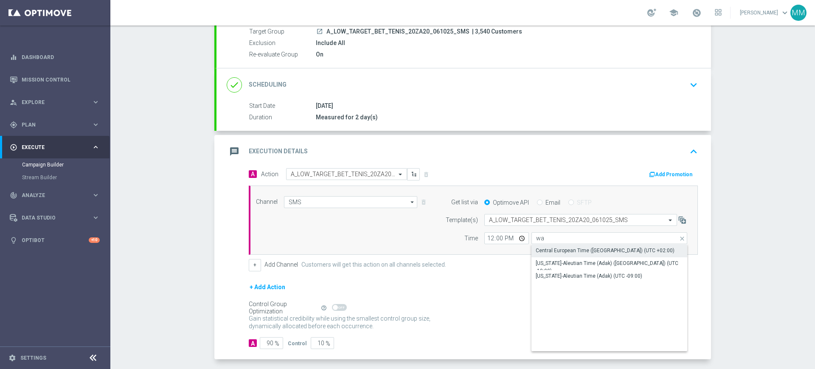
click at [545, 251] on div "Central European Time ([GEOGRAPHIC_DATA]) (UTC +02:00)" at bounding box center [605, 251] width 139 height 8
type input "Central European Time ([GEOGRAPHIC_DATA]) (UTC +02:00)"
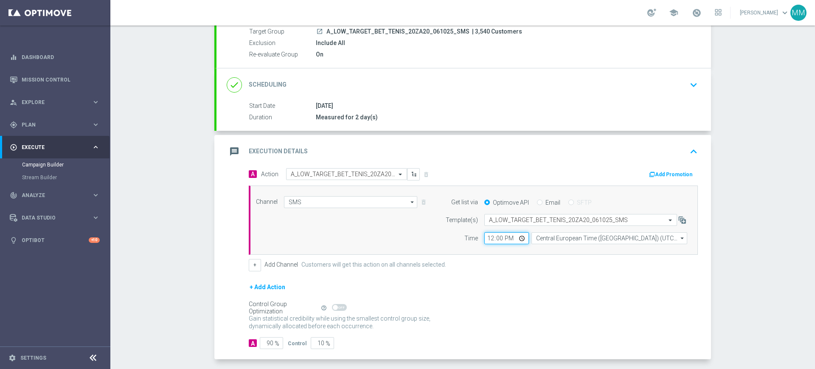
click at [488, 241] on input "12:00" at bounding box center [506, 238] width 45 height 12
type input "13:00"
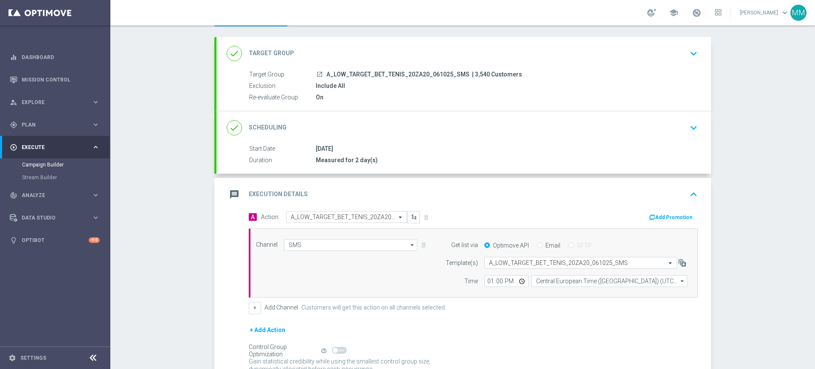
scroll to position [0, 0]
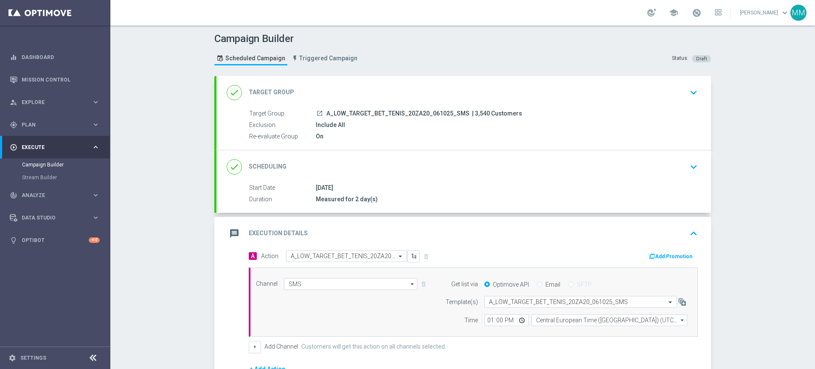
click at [341, 89] on div "done Target Group keyboard_arrow_down" at bounding box center [464, 92] width 474 height 16
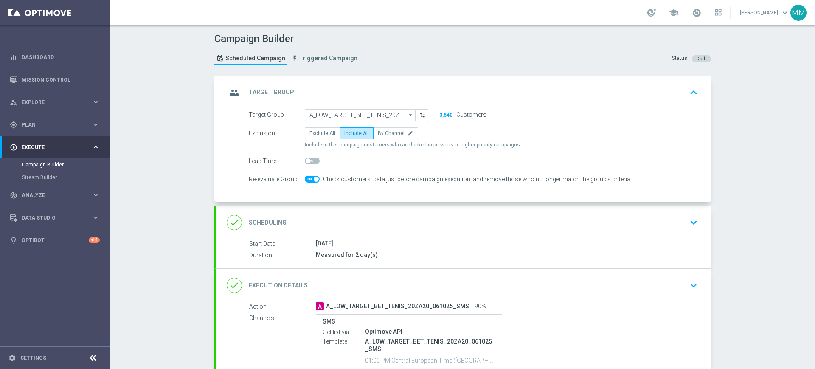
click at [305, 179] on span at bounding box center [312, 179] width 15 height 7
click at [305, 179] on input "checkbox" at bounding box center [312, 179] width 15 height 7
checkbox input "false"
click at [339, 81] on div "group Target Group keyboard_arrow_up" at bounding box center [463, 92] width 494 height 33
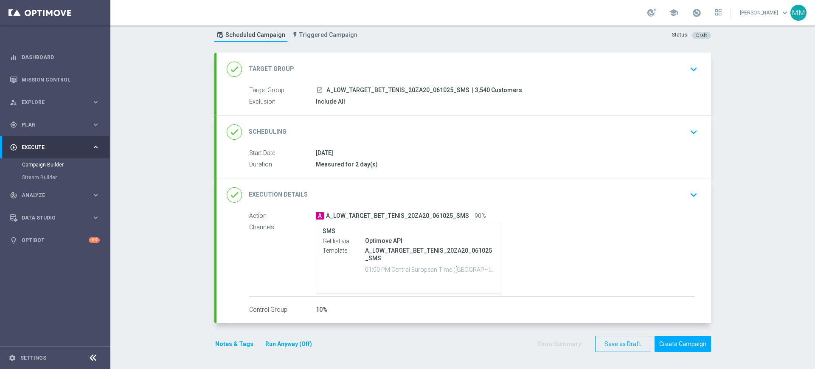
click at [385, 192] on div "done Execution Details keyboard_arrow_down" at bounding box center [464, 195] width 474 height 16
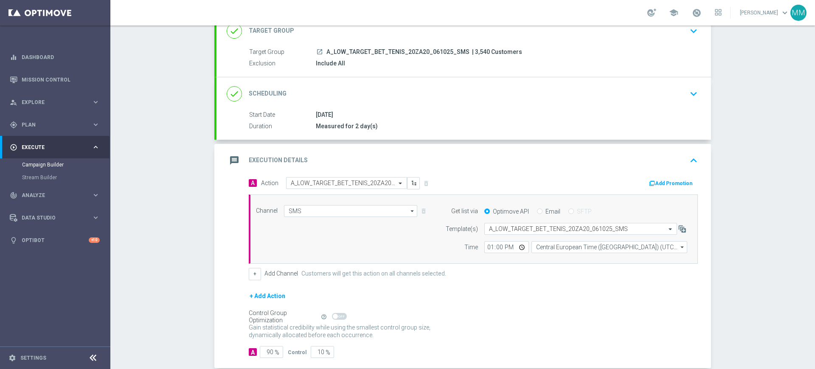
scroll to position [107, 0]
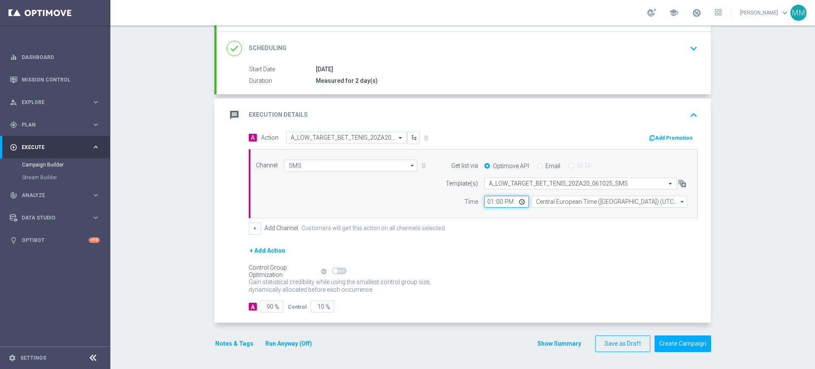
click at [489, 207] on input "13:00" at bounding box center [506, 202] width 45 height 12
type input "12:12"
click at [483, 242] on form "A Action Select action A_LOW_TARGET_BET_TENIS_20ZA20_061025_SMS delete_forever …" at bounding box center [473, 222] width 449 height 181
click at [262, 304] on input "90" at bounding box center [271, 306] width 23 height 12
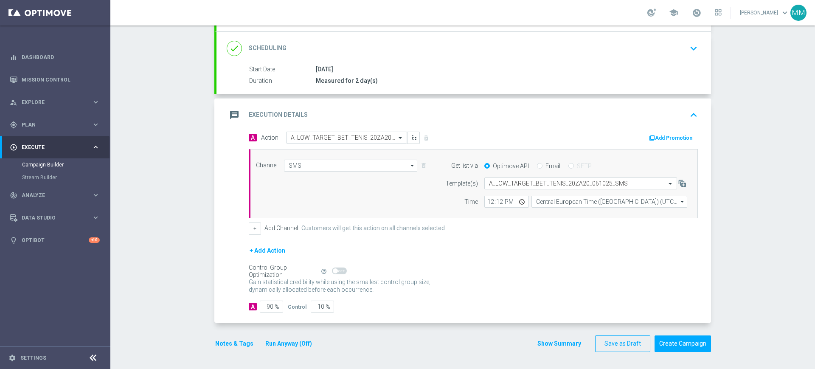
click at [236, 337] on div "Notes & Tags Run Anyway (Off)" at bounding box center [268, 343] width 109 height 17
click at [235, 338] on button "Notes & Tags" at bounding box center [234, 343] width 40 height 11
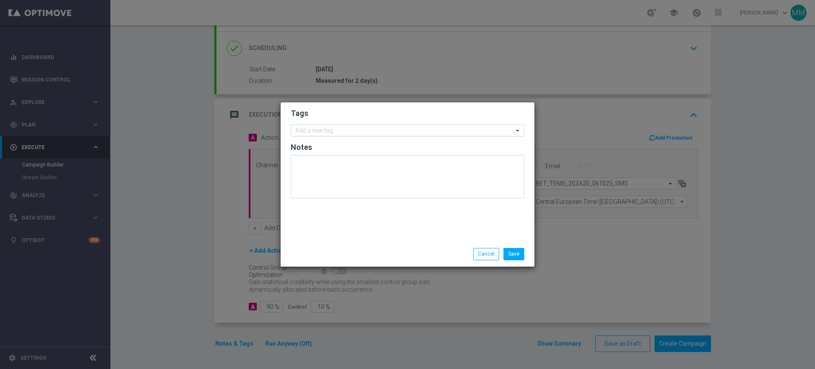
click at [423, 130] on input "text" at bounding box center [404, 130] width 218 height 7
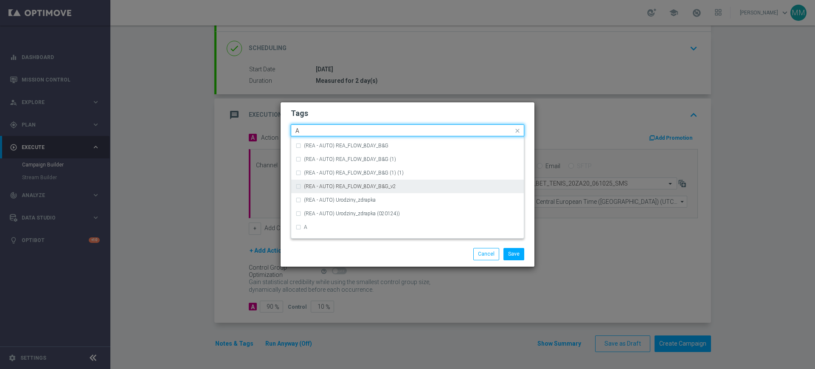
scroll to position [955, 0]
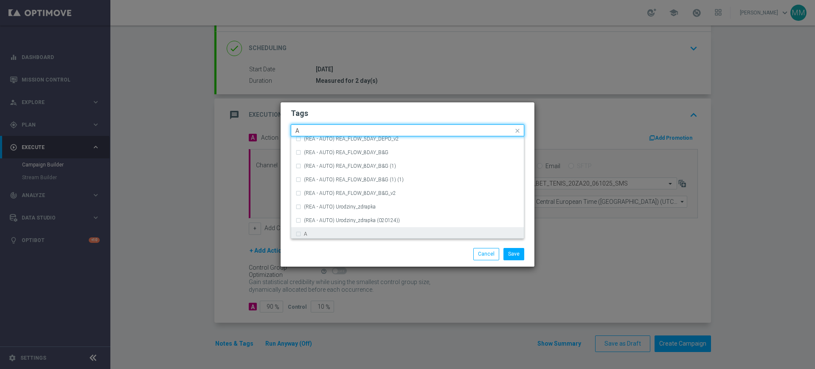
click at [309, 229] on div "A" at bounding box center [407, 234] width 224 height 14
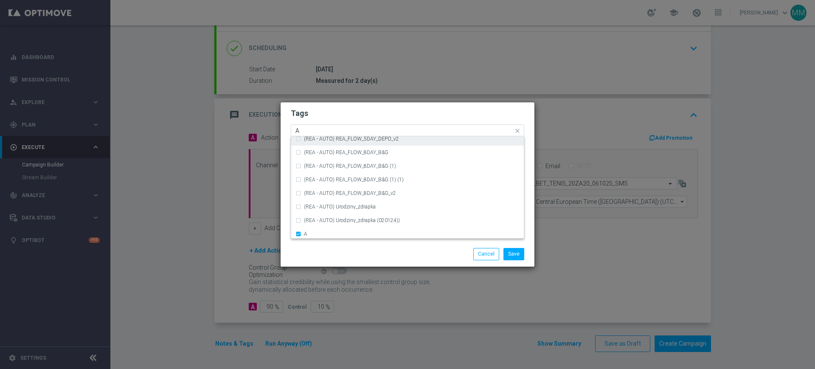
click at [310, 127] on input "A" at bounding box center [404, 130] width 218 height 7
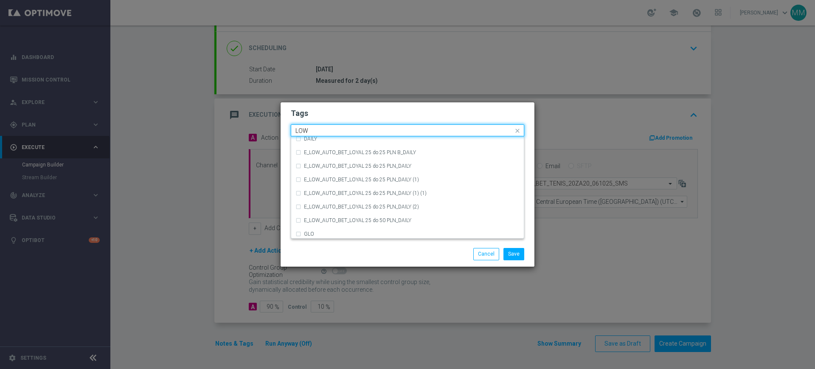
scroll to position [414, 0]
click at [385, 194] on div "LOW" at bounding box center [407, 191] width 224 height 14
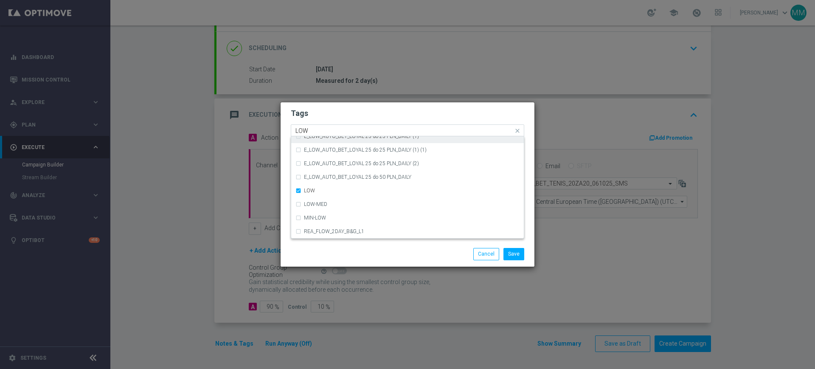
click at [317, 127] on input "LOW" at bounding box center [404, 130] width 218 height 7
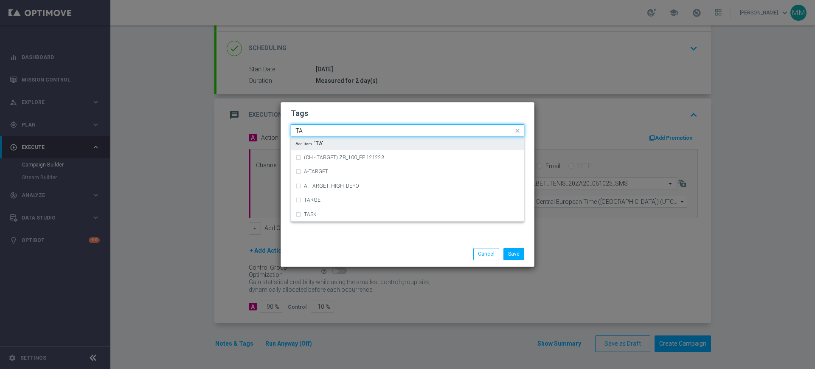
scroll to position [0, 0]
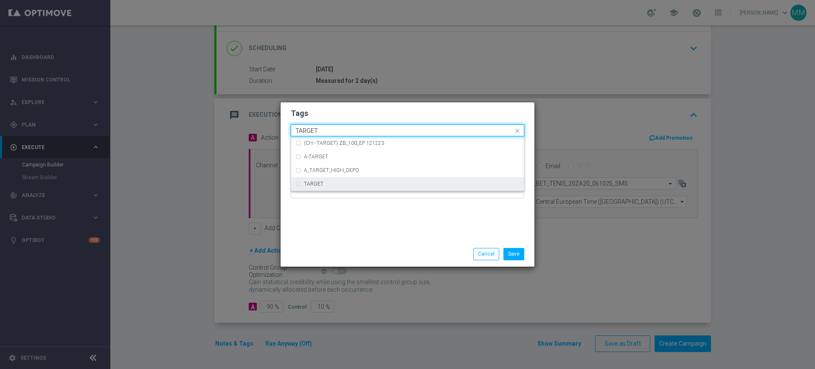
click at [322, 183] on label "TARGET" at bounding box center [314, 183] width 20 height 5
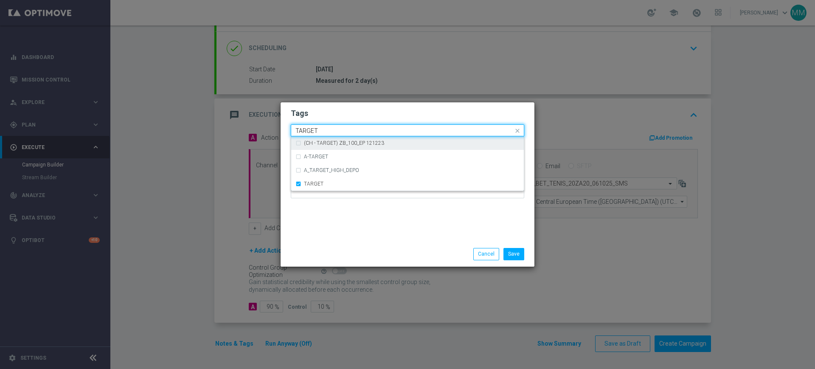
click at [320, 133] on input "TARGET" at bounding box center [404, 130] width 218 height 7
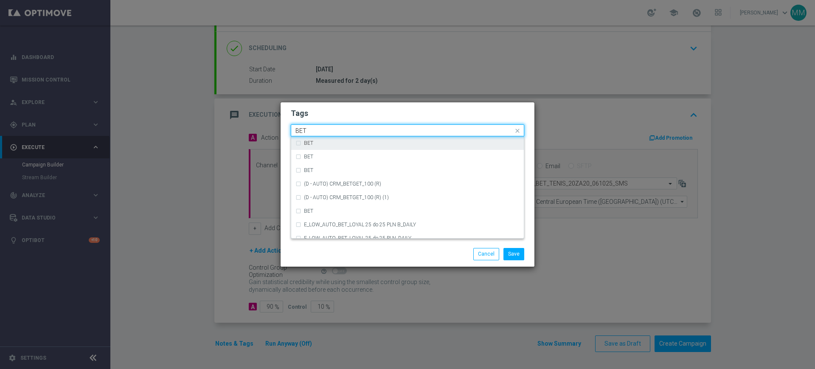
click at [326, 139] on div "BET" at bounding box center [407, 143] width 224 height 14
type input "BET"
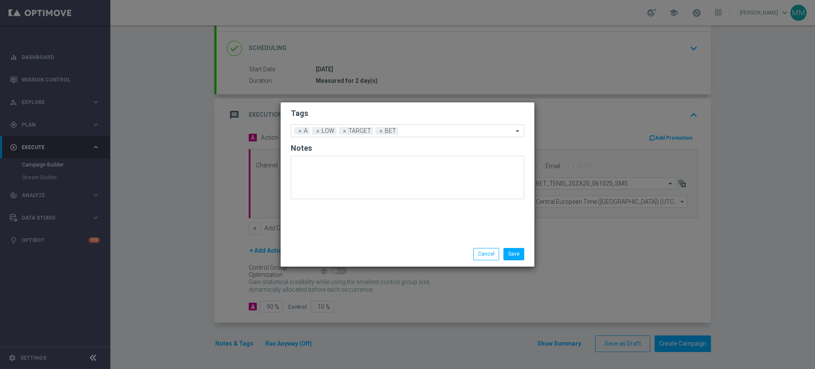
click at [327, 106] on form "Tags Add a new tag × A × LOW × TARGET × BET Notes" at bounding box center [407, 155] width 233 height 99
click at [515, 253] on button "Save" at bounding box center [513, 254] width 21 height 12
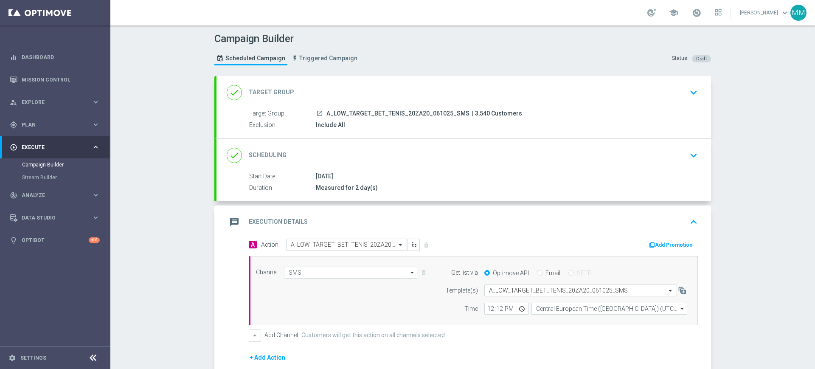
click at [332, 93] on div "done Target Group keyboard_arrow_down" at bounding box center [464, 92] width 474 height 16
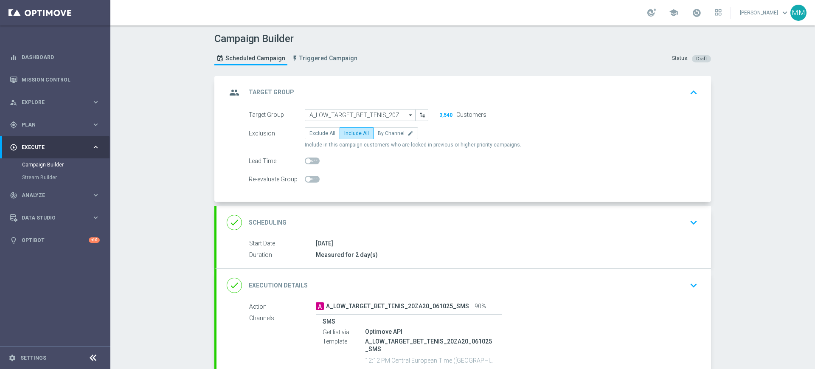
click at [374, 228] on div "done Scheduling keyboard_arrow_down" at bounding box center [464, 222] width 474 height 16
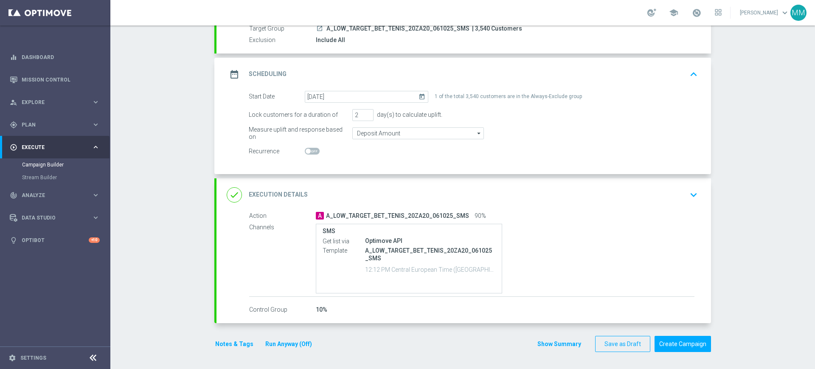
click at [407, 205] on div "done Execution Details keyboard_arrow_down" at bounding box center [463, 194] width 494 height 33
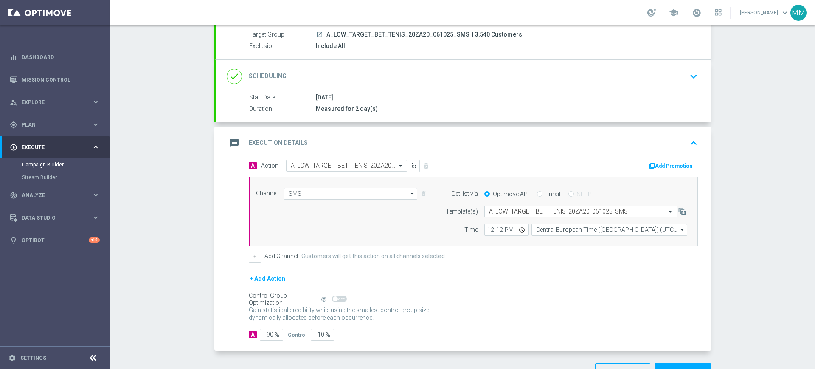
scroll to position [85, 0]
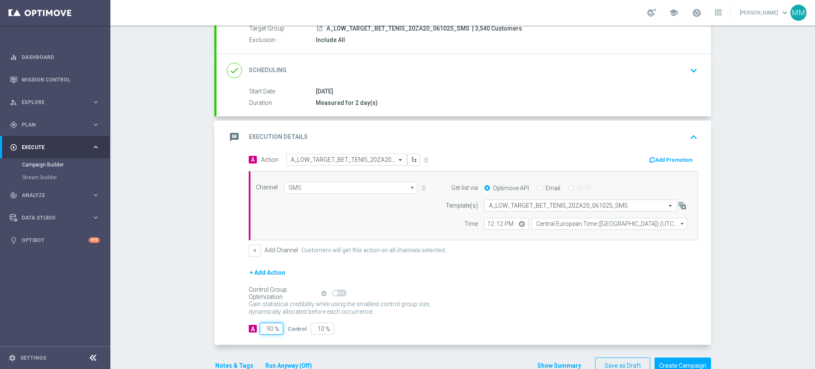
click at [263, 328] on input "90" at bounding box center [271, 329] width 23 height 12
click at [264, 328] on input "90" at bounding box center [271, 329] width 23 height 12
type input "98"
type input "2"
type input "98"
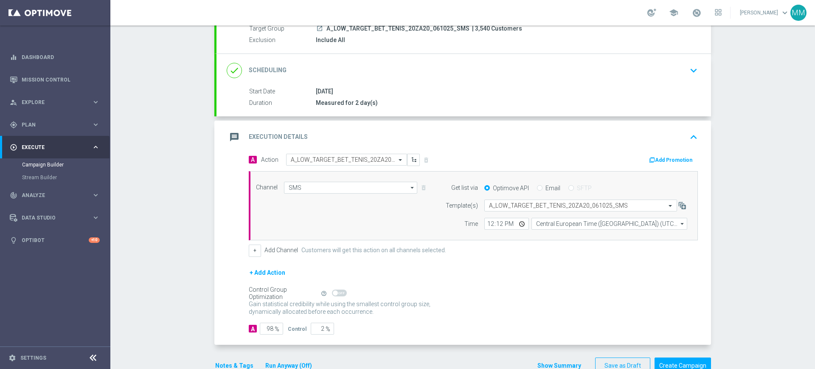
click at [220, 312] on div "A Action Select action A_LOW_TARGET_BET_TENIS_20ZA20_061025_SMS delete_forever …" at bounding box center [463, 249] width 494 height 191
click at [294, 125] on div "message Execution Details keyboard_arrow_up" at bounding box center [463, 137] width 494 height 33
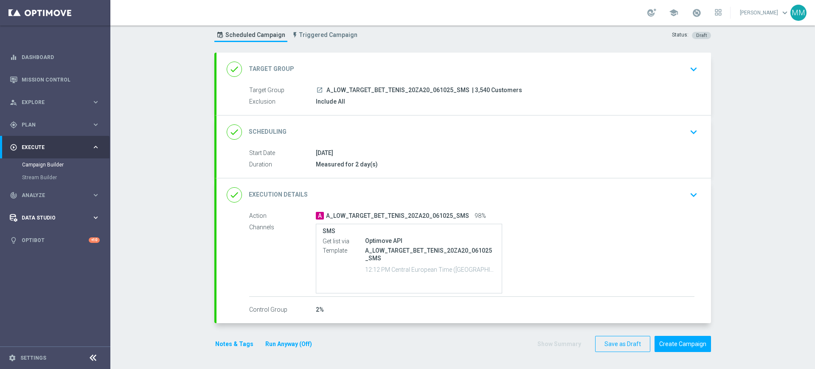
scroll to position [23, 0]
click at [233, 339] on button "Notes & Tags" at bounding box center [234, 344] width 40 height 11
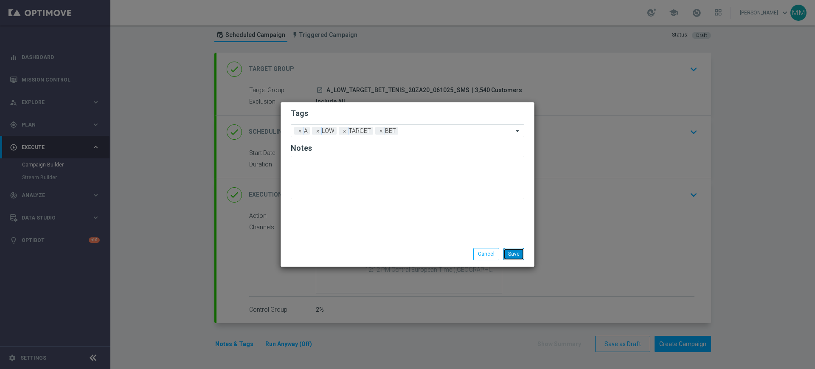
click at [508, 254] on button "Save" at bounding box center [513, 254] width 21 height 12
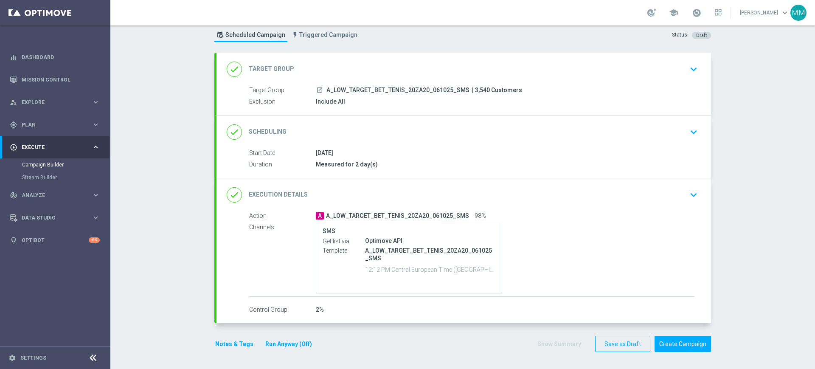
click at [362, 70] on div "done Target Group keyboard_arrow_down" at bounding box center [464, 69] width 474 height 16
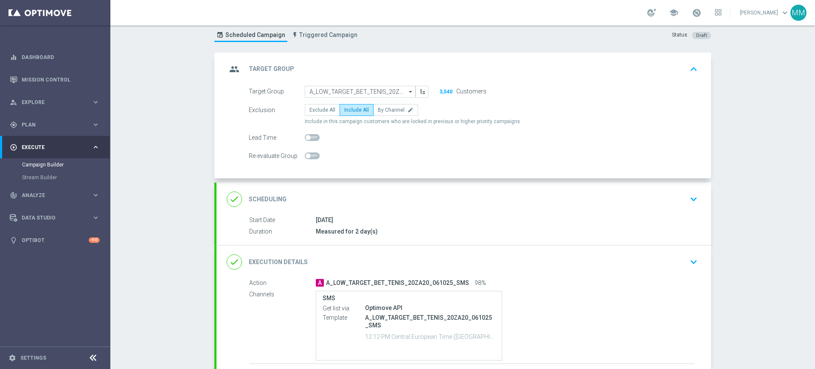
click at [394, 57] on div "group Target Group keyboard_arrow_up" at bounding box center [463, 69] width 494 height 33
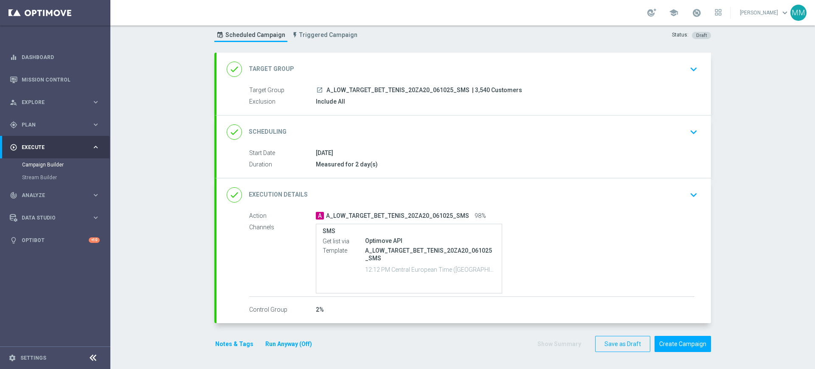
click at [413, 128] on div "done Scheduling keyboard_arrow_down" at bounding box center [464, 132] width 474 height 16
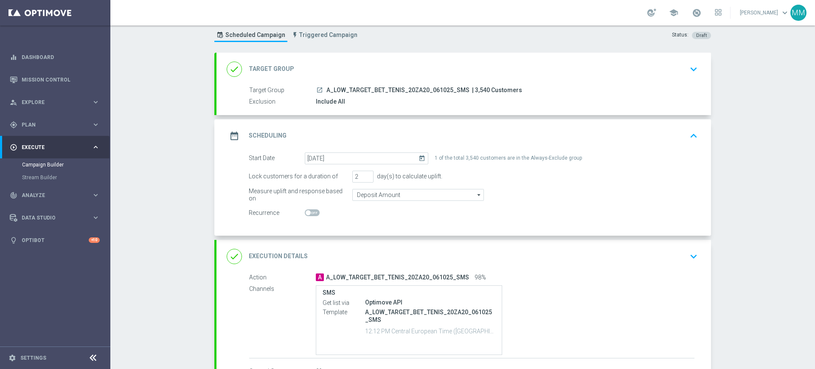
click at [445, 134] on div "date_range Scheduling keyboard_arrow_up" at bounding box center [464, 136] width 474 height 16
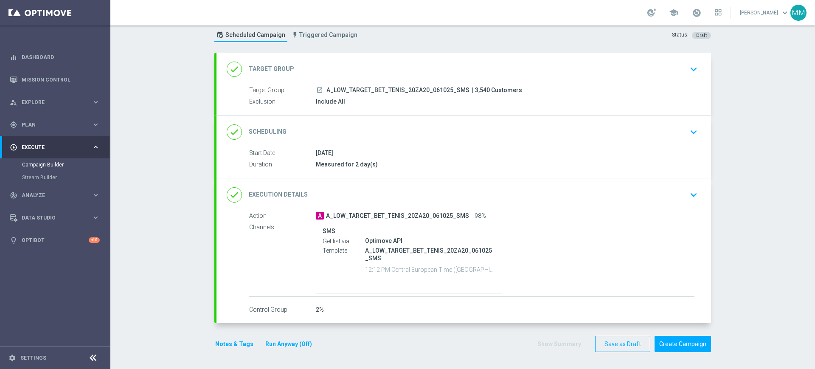
click at [231, 340] on button "Notes & Tags" at bounding box center [234, 344] width 40 height 11
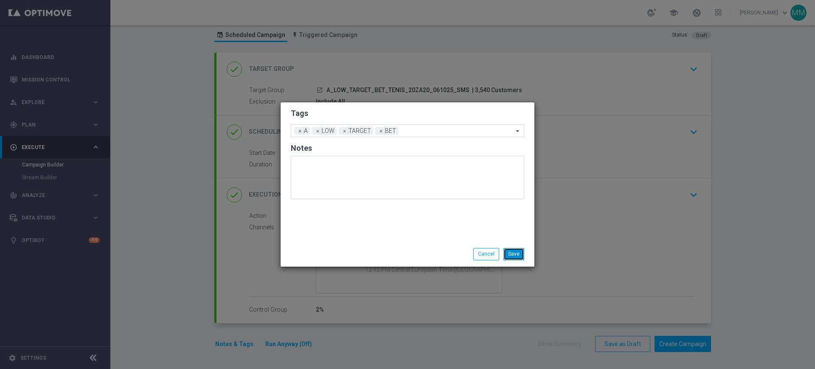
click at [516, 254] on button "Save" at bounding box center [513, 254] width 21 height 12
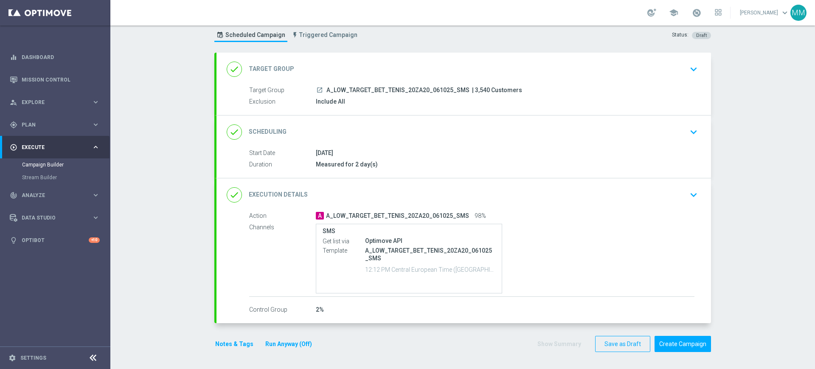
click at [368, 65] on div "done Target Group keyboard_arrow_down" at bounding box center [464, 69] width 474 height 16
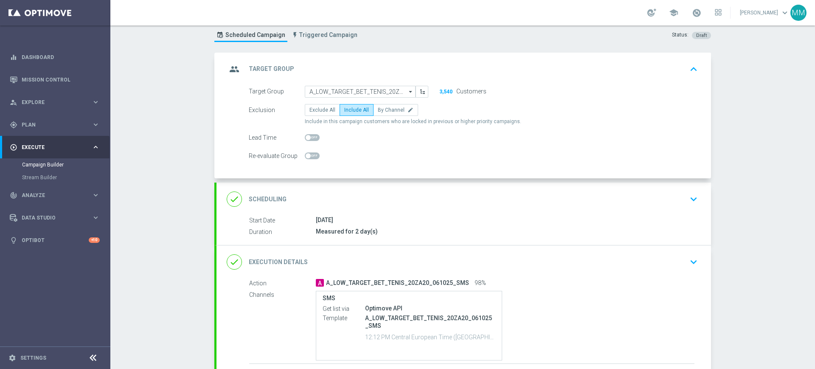
click at [400, 188] on div "done Scheduling keyboard_arrow_down" at bounding box center [463, 198] width 494 height 33
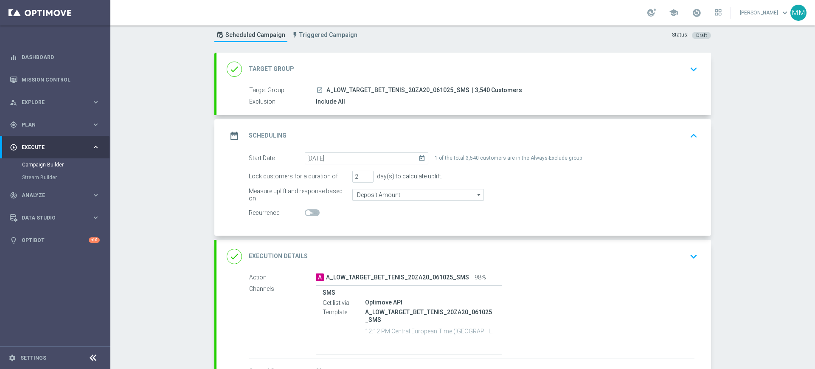
click at [373, 240] on div "done Execution Details keyboard_arrow_down" at bounding box center [463, 256] width 494 height 33
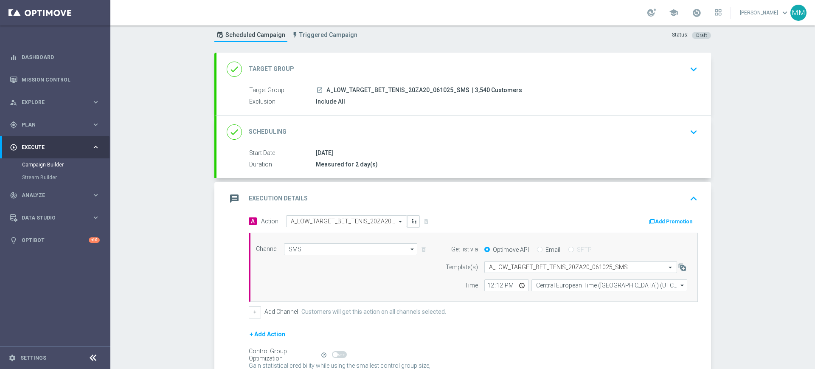
click at [394, 197] on div "message Execution Details keyboard_arrow_up" at bounding box center [464, 199] width 474 height 16
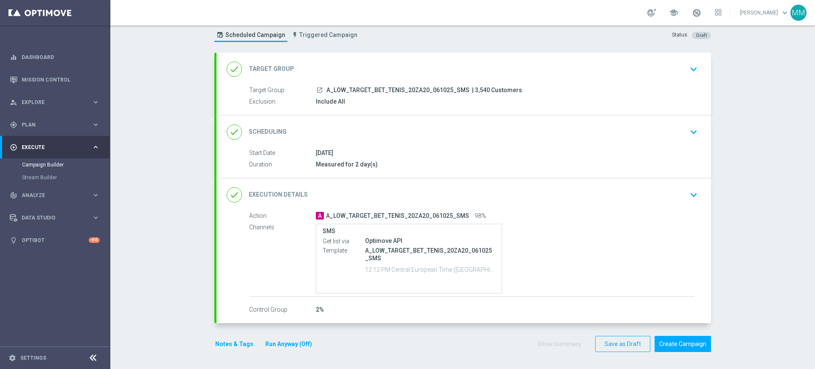
click at [242, 342] on button "Notes & Tags" at bounding box center [234, 344] width 40 height 11
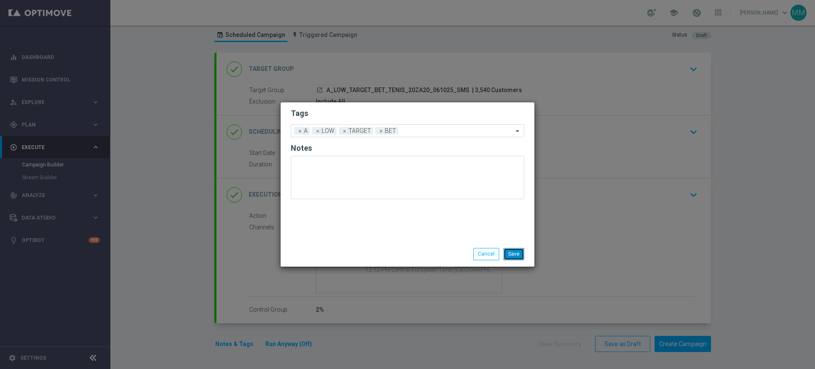
click at [515, 256] on button "Save" at bounding box center [513, 254] width 21 height 12
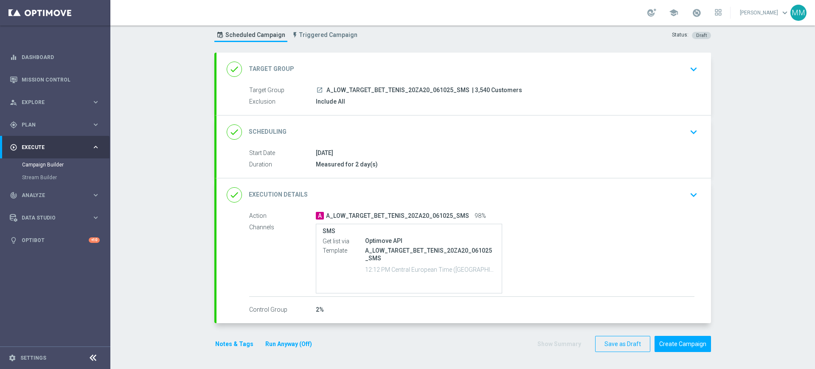
click at [413, 130] on div "done Scheduling keyboard_arrow_down" at bounding box center [464, 132] width 474 height 16
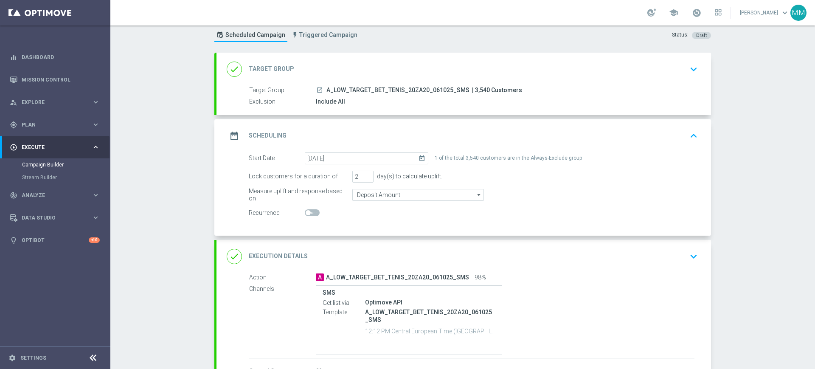
click at [419, 135] on div "date_range Scheduling keyboard_arrow_up" at bounding box center [464, 136] width 474 height 16
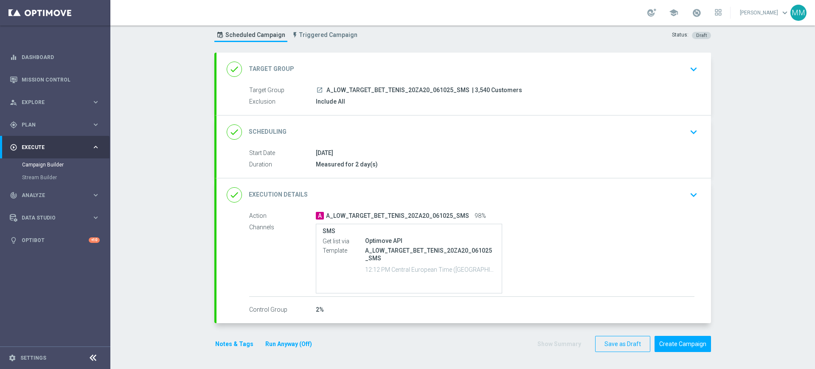
click at [233, 345] on button "Notes & Tags" at bounding box center [234, 344] width 40 height 11
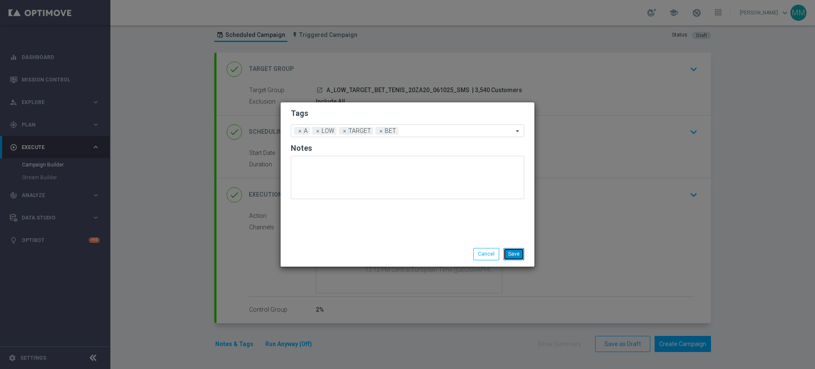
click at [523, 252] on button "Save" at bounding box center [513, 254] width 21 height 12
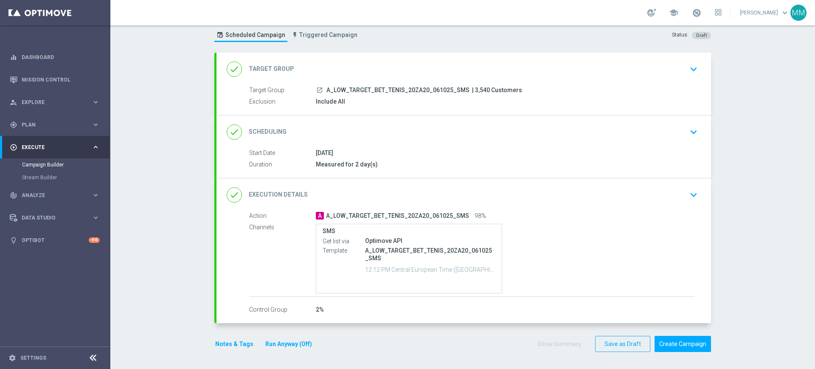
click at [501, 201] on div "done Execution Details keyboard_arrow_down" at bounding box center [464, 195] width 474 height 16
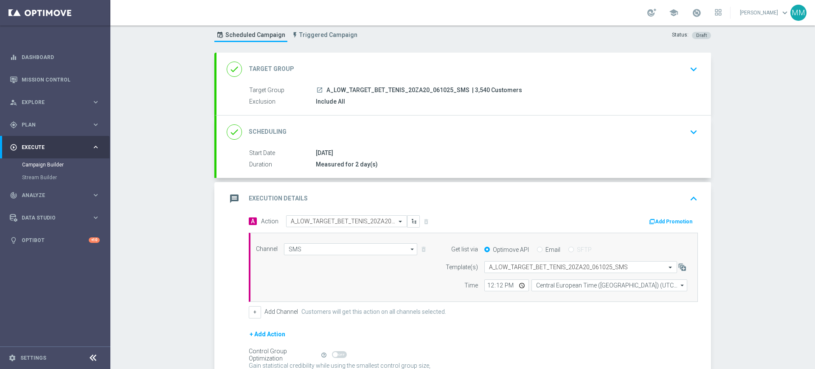
click at [566, 202] on div "message Execution Details keyboard_arrow_up" at bounding box center [464, 199] width 474 height 16
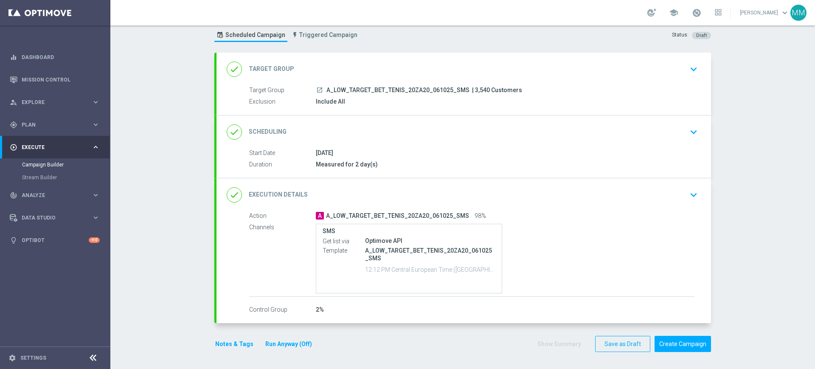
click at [557, 200] on div "done Execution Details keyboard_arrow_down" at bounding box center [464, 195] width 474 height 16
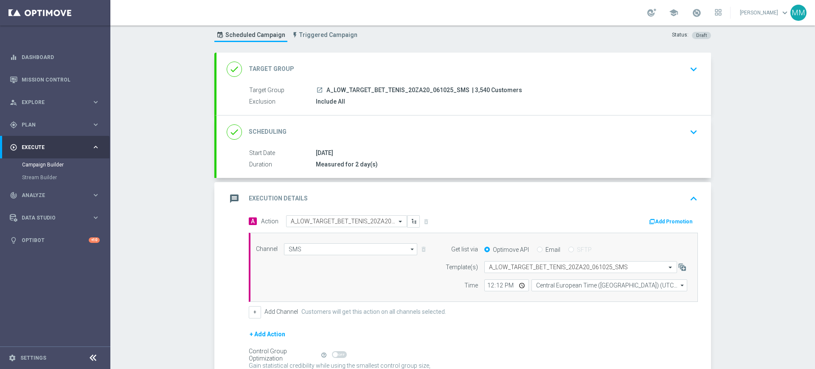
click at [370, 62] on div "done Target Group keyboard_arrow_down" at bounding box center [464, 69] width 474 height 16
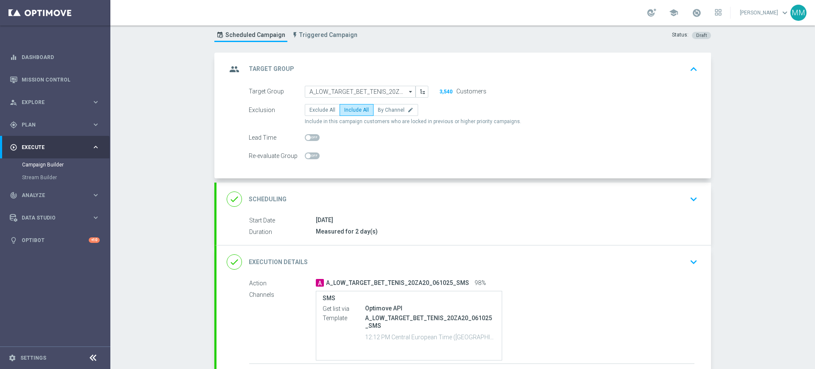
click at [394, 190] on div "done Scheduling keyboard_arrow_down" at bounding box center [463, 198] width 494 height 33
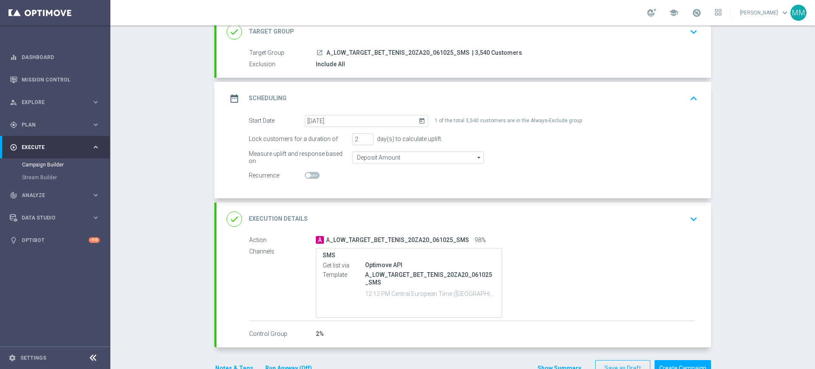
scroll to position [76, 0]
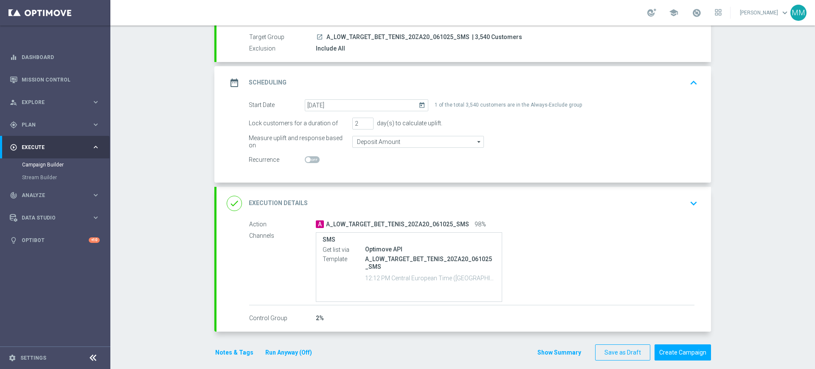
click at [236, 350] on button "Notes & Tags" at bounding box center [234, 352] width 40 height 11
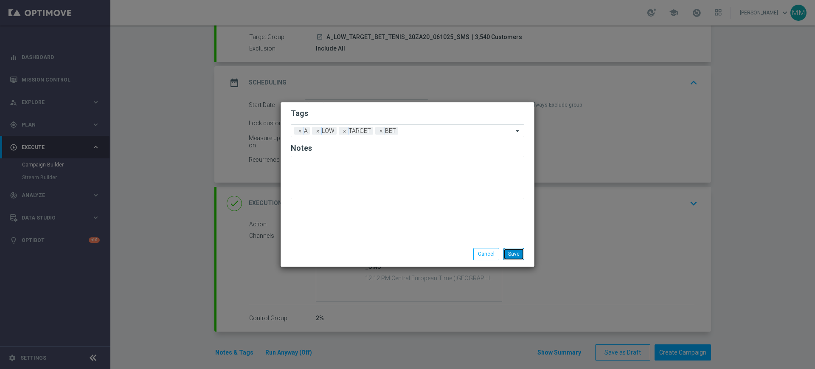
click at [521, 255] on button "Save" at bounding box center [513, 254] width 21 height 12
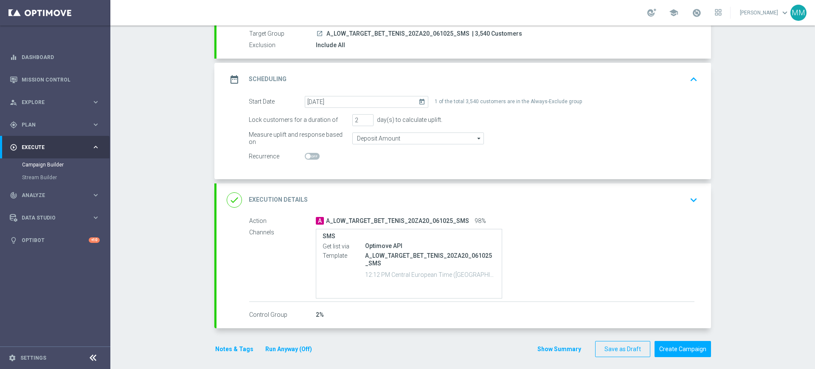
scroll to position [85, 0]
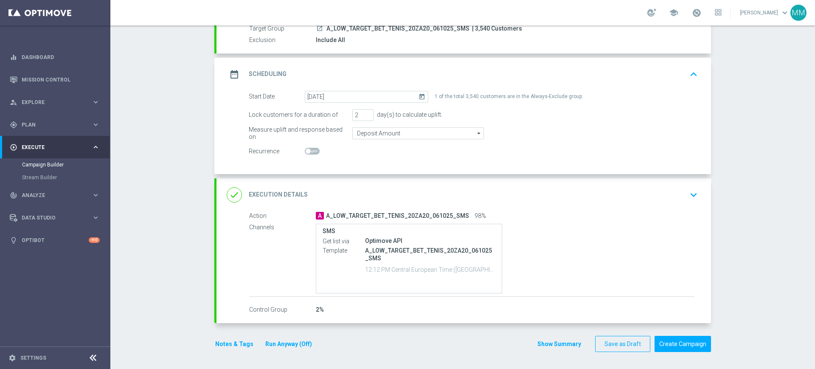
click at [468, 76] on div "date_range Scheduling keyboard_arrow_up" at bounding box center [464, 74] width 474 height 16
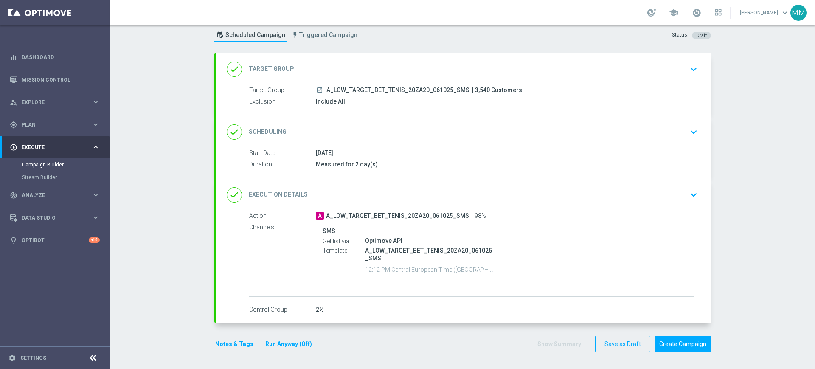
scroll to position [23, 0]
click at [244, 339] on button "Notes & Tags" at bounding box center [234, 344] width 40 height 11
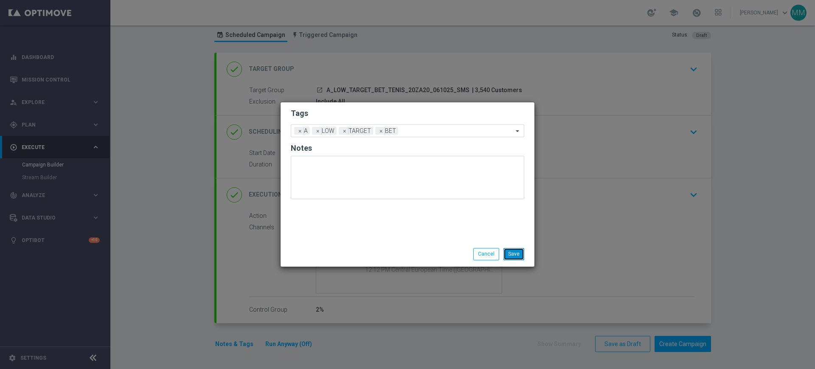
click at [510, 251] on button "Save" at bounding box center [513, 254] width 21 height 12
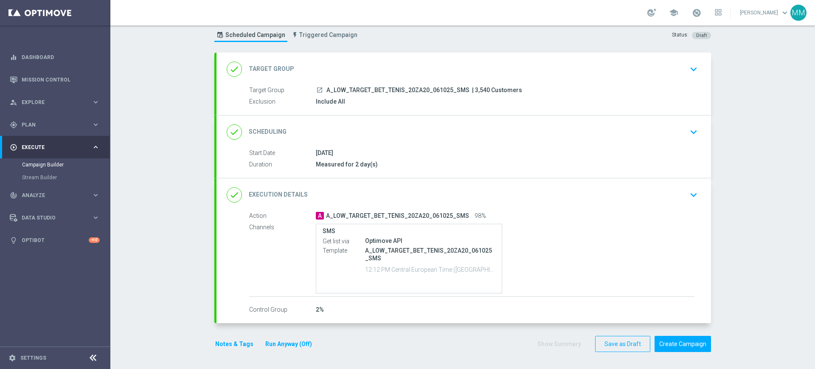
click at [225, 340] on button "Notes & Tags" at bounding box center [234, 344] width 40 height 11
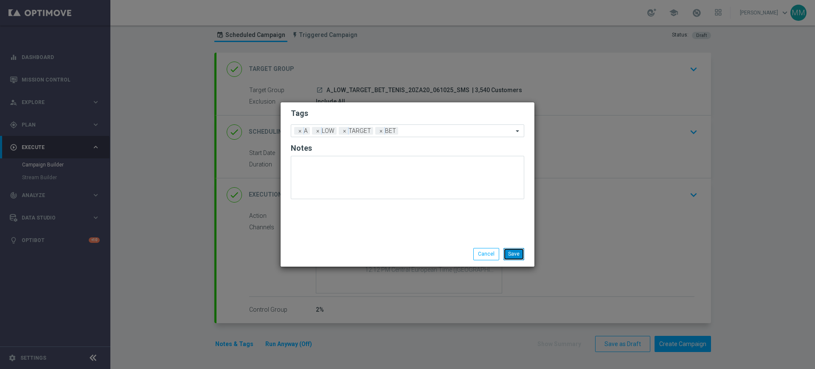
click at [523, 255] on button "Save" at bounding box center [513, 254] width 21 height 12
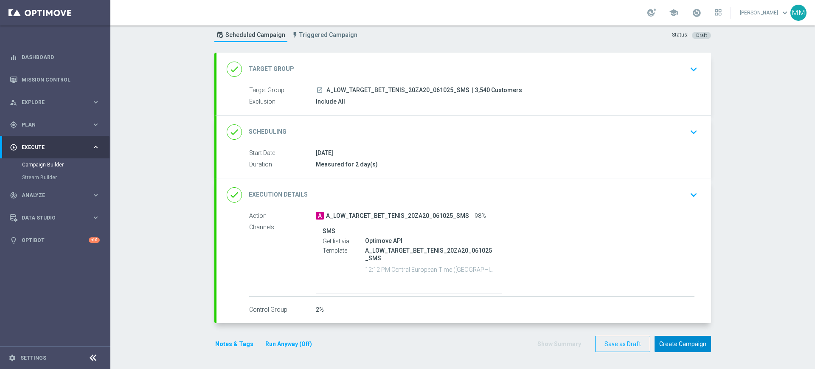
click at [672, 345] on button "Create Campaign" at bounding box center [682, 344] width 56 height 17
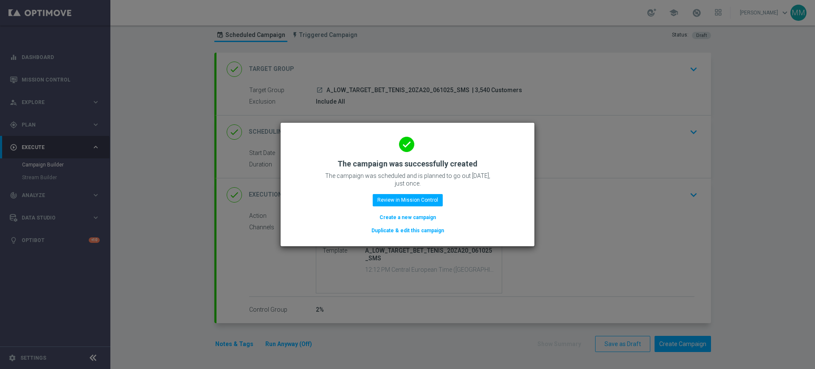
click at [424, 206] on div "done The campaign was successfully created The campaign was scheduled and is pl…" at bounding box center [407, 183] width 233 height 104
click at [424, 201] on button "Review in Mission Control" at bounding box center [408, 200] width 70 height 12
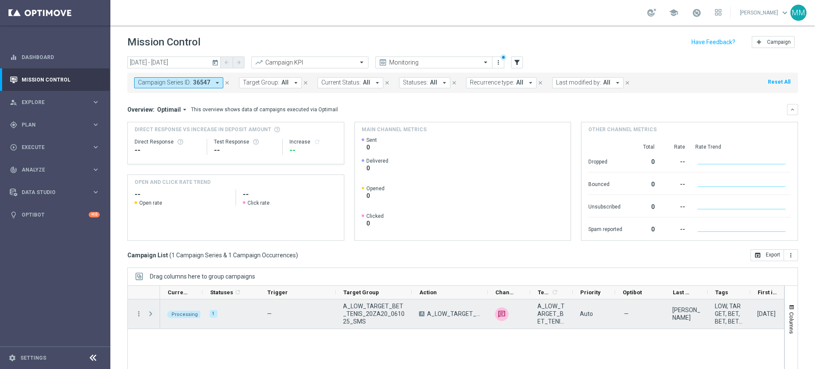
click at [152, 313] on span "Press SPACE to select this row." at bounding box center [151, 313] width 8 height 7
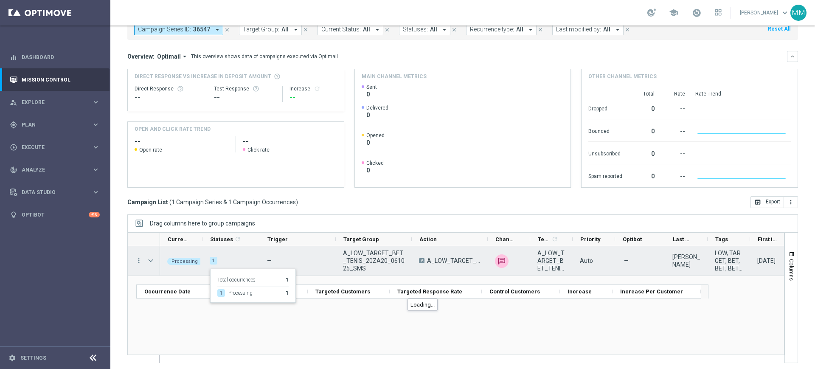
scroll to position [56, 0]
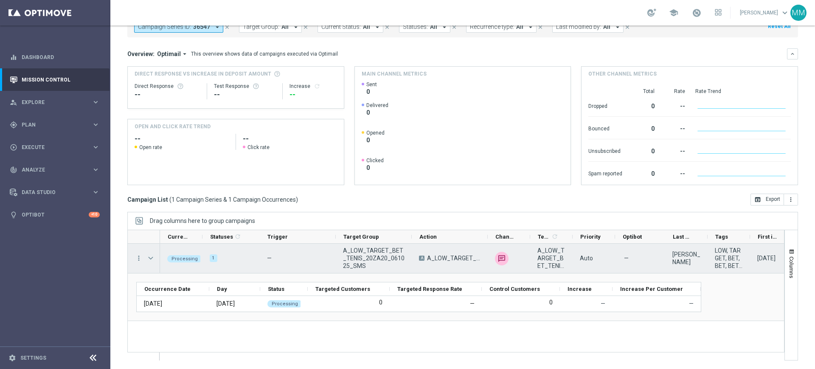
click at [152, 259] on span "Press SPACE to select this row." at bounding box center [151, 258] width 8 height 7
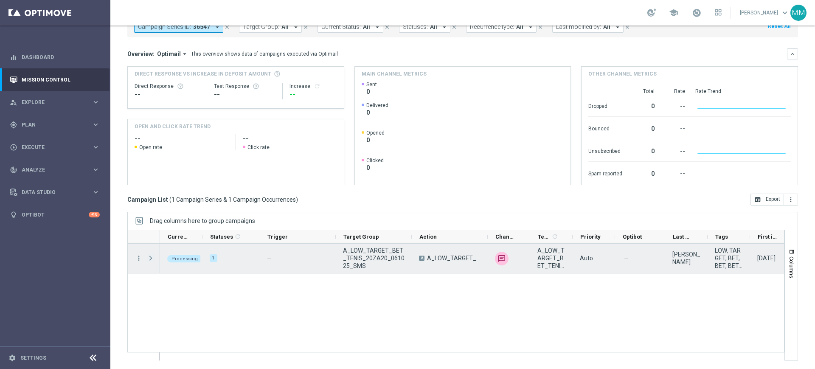
click at [149, 258] on span "Press SPACE to select this row." at bounding box center [151, 258] width 8 height 7
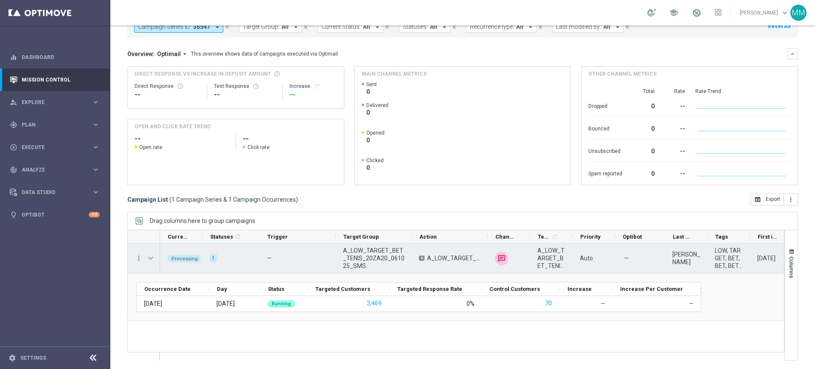
click at [149, 258] on span "Press SPACE to select this row." at bounding box center [151, 258] width 8 height 7
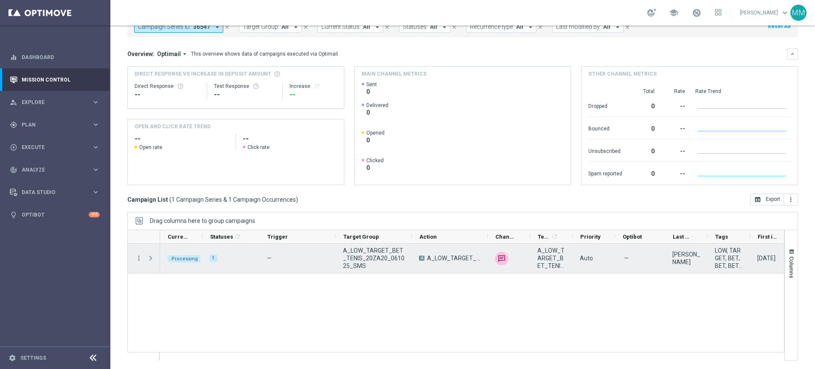
click at [151, 256] on span "Press SPACE to select this row." at bounding box center [151, 258] width 8 height 7
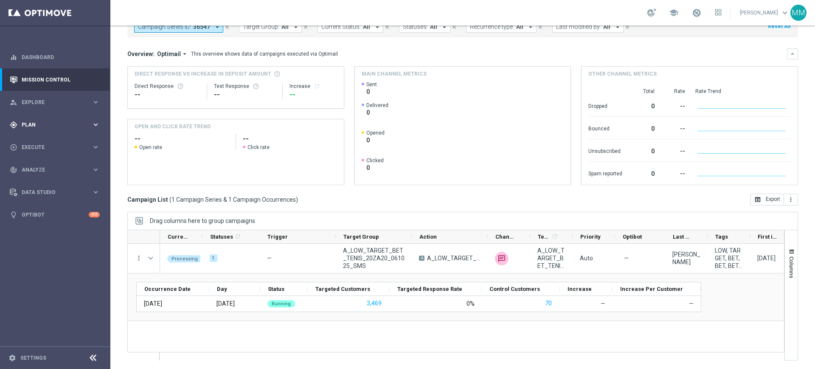
click at [66, 129] on div "gps_fixed Plan keyboard_arrow_right" at bounding box center [54, 124] width 109 height 22
click at [61, 140] on link "Target Groups" at bounding box center [55, 142] width 66 height 7
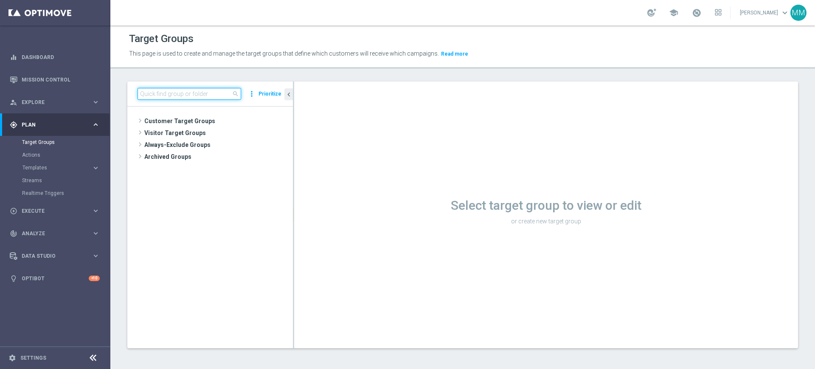
click at [180, 99] on input at bounding box center [189, 94] width 104 height 12
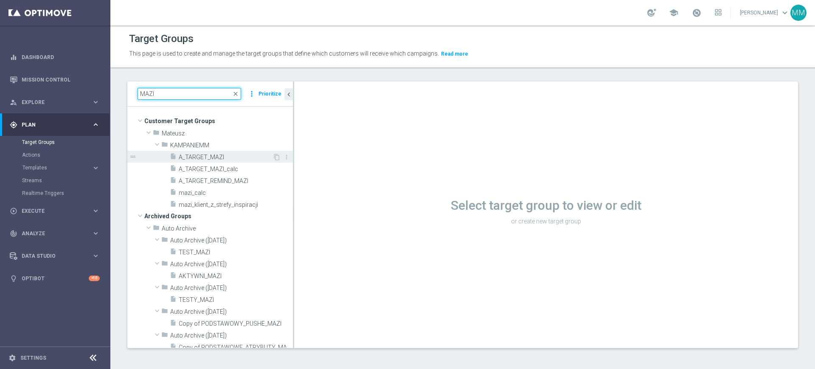
type input "MAZI"
click at [223, 157] on span "A_TARGET_MAZI" at bounding box center [226, 157] width 94 height 7
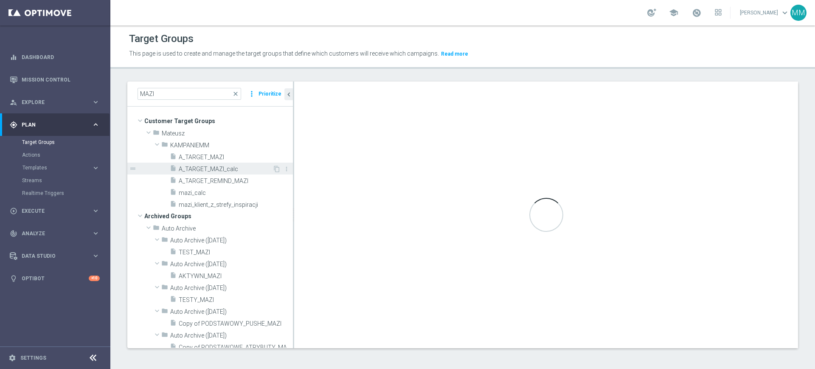
click at [212, 167] on span "A_TARGET_MAZI_calc" at bounding box center [226, 169] width 94 height 7
click at [240, 163] on div "insert_drive_file A_TARGET_MAZI_calc" at bounding box center [221, 169] width 103 height 12
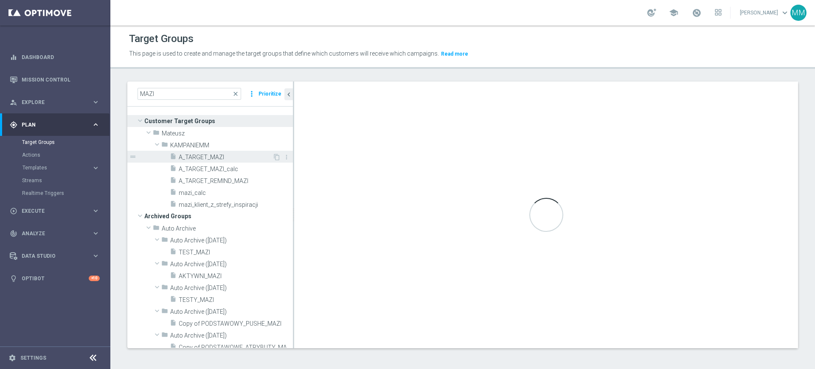
click at [238, 159] on span "A_TARGET_MAZI" at bounding box center [226, 157] width 94 height 7
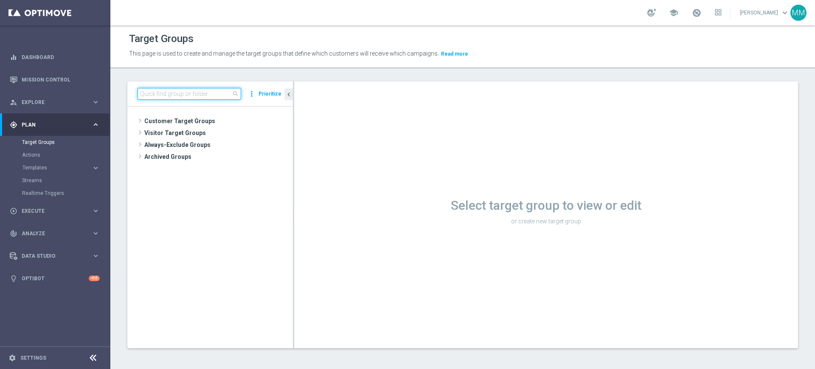
click at [187, 95] on input at bounding box center [189, 94] width 104 height 12
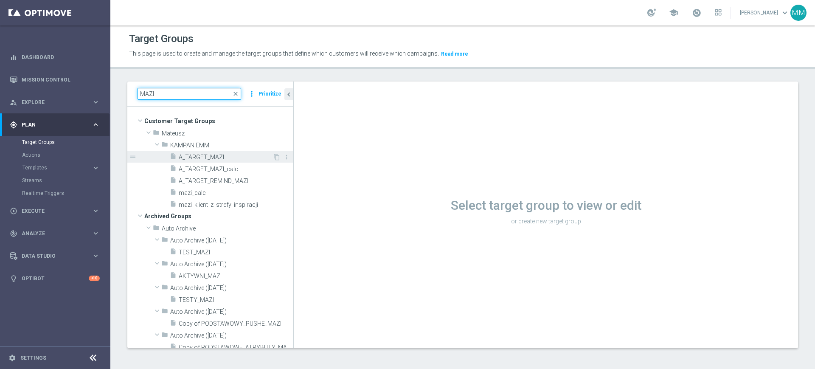
type input "MAZI"
click at [212, 156] on span "A_TARGET_MAZI" at bounding box center [226, 157] width 94 height 7
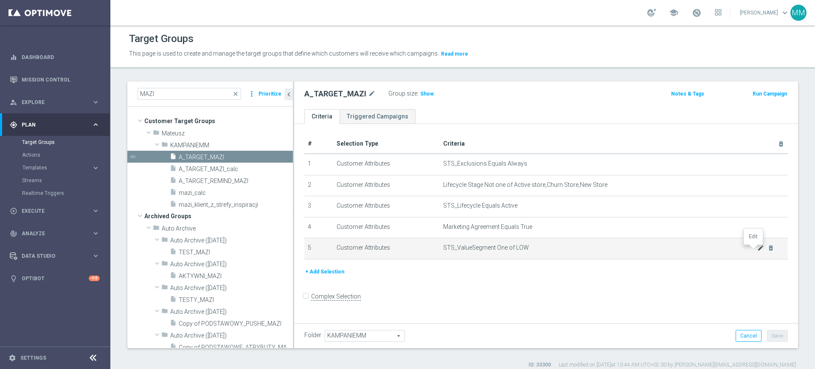
click at [757, 251] on icon "mode_edit" at bounding box center [760, 247] width 7 height 7
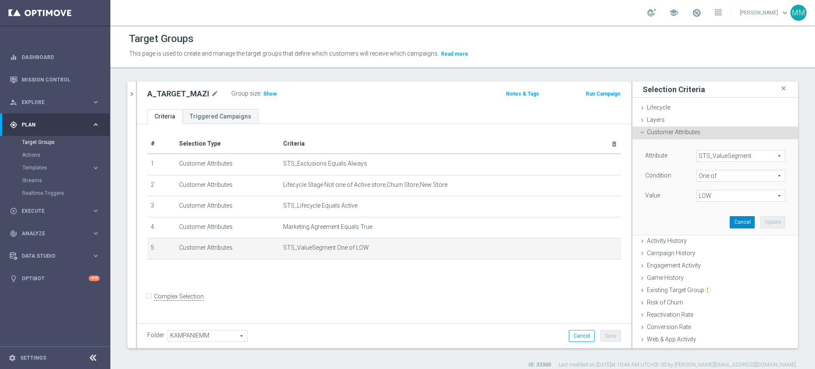
click at [730, 219] on button "Cancel" at bounding box center [742, 222] width 25 height 12
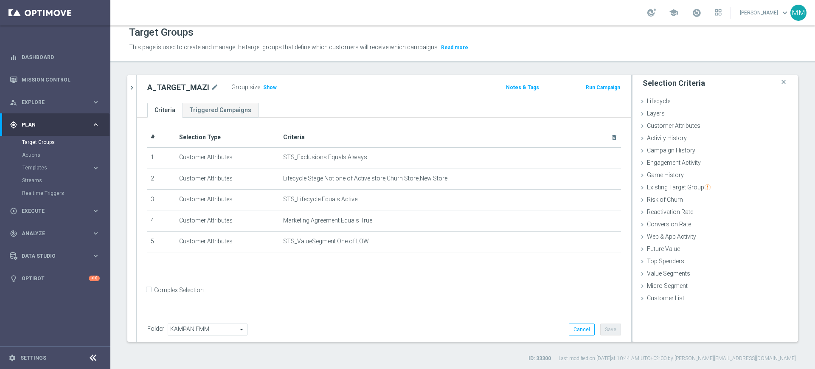
scroll to position [8, 0]
click at [135, 87] on icon "chevron_right" at bounding box center [132, 86] width 8 height 8
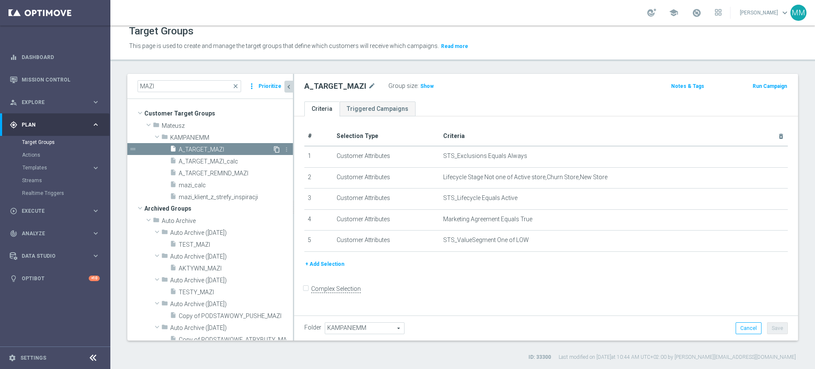
click at [273, 150] on icon "content_copy" at bounding box center [276, 149] width 7 height 7
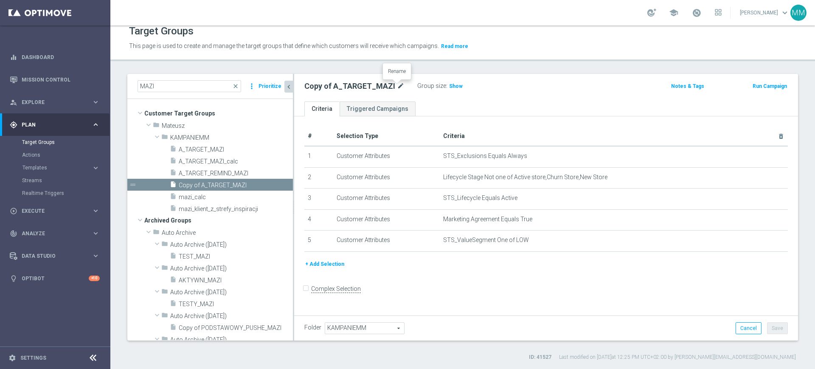
click at [397, 83] on icon "mode_edit" at bounding box center [401, 86] width 8 height 10
click at [395, 88] on input "A_LOW-HIGH_TARGET_ZBR_UFC_101025" at bounding box center [361, 87] width 115 height 12
type input "A_LOW-HIGH_TARGET_ZBR_UFC_100DO50_101025"
click at [420, 104] on ul "Criteria Triggered Campaigns" at bounding box center [546, 108] width 504 height 15
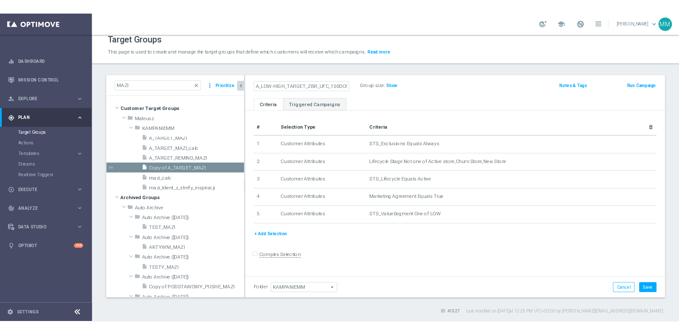
scroll to position [0, 0]
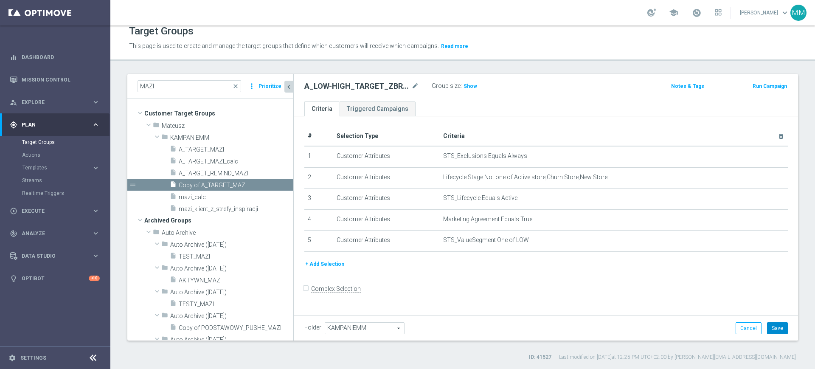
click at [767, 330] on button "Save" at bounding box center [777, 328] width 21 height 12
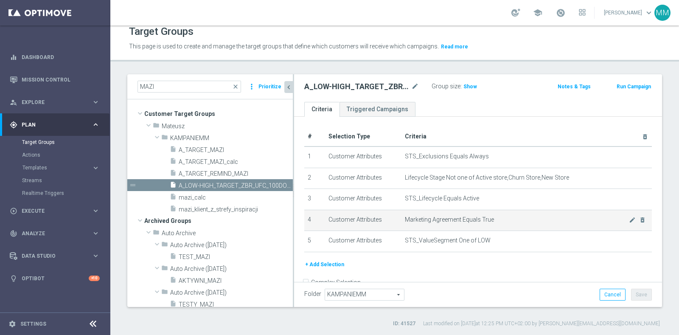
scroll to position [16, 0]
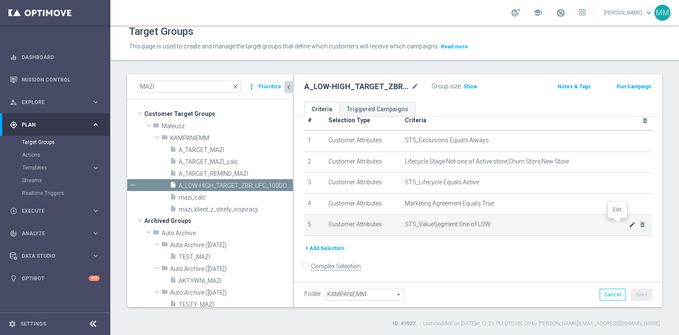
click at [629, 221] on icon "mode_edit" at bounding box center [632, 224] width 7 height 7
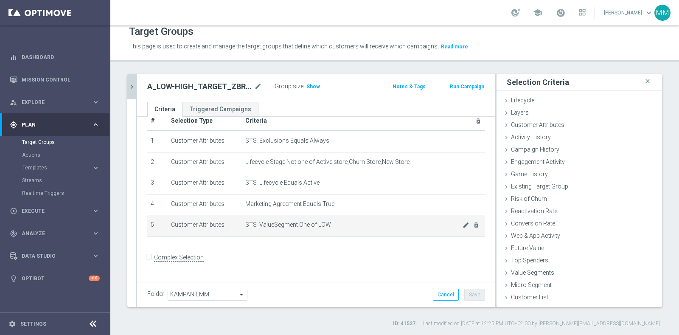
scroll to position [7, 0]
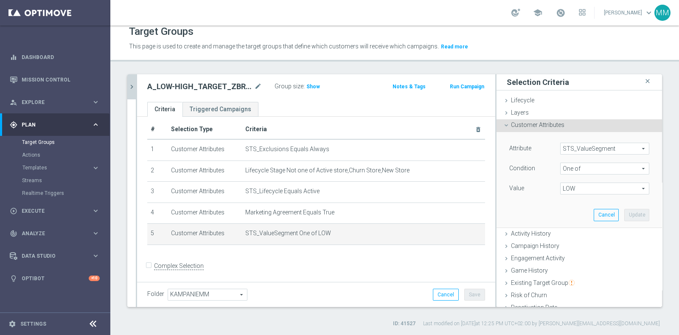
click at [561, 188] on span "LOW" at bounding box center [605, 188] width 88 height 11
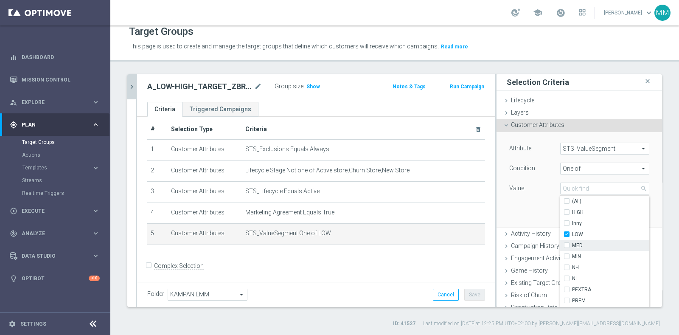
click at [572, 240] on label "MED" at bounding box center [610, 245] width 77 height 11
click at [567, 243] on input "MED" at bounding box center [570, 246] width 6 height 6
checkbox input "true"
type input "Selected 2 of 10"
click at [575, 210] on span "HIGH" at bounding box center [610, 212] width 77 height 7
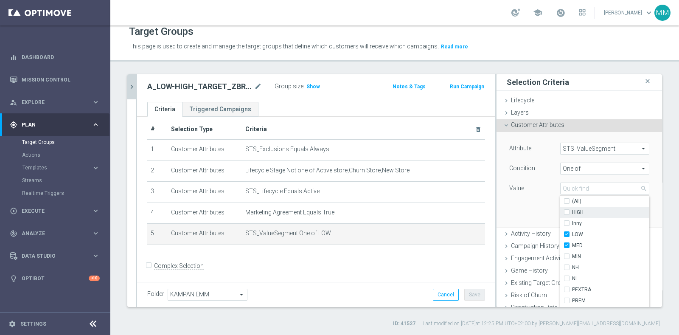
click at [572, 210] on input "HIGH" at bounding box center [570, 213] width 6 height 6
checkbox input "true"
type input "Selected 3 of 10"
click at [534, 211] on div "Attribute STS_ValueSegment STS_ValueSegment arrow_drop_down search Condition On…" at bounding box center [579, 179] width 153 height 95
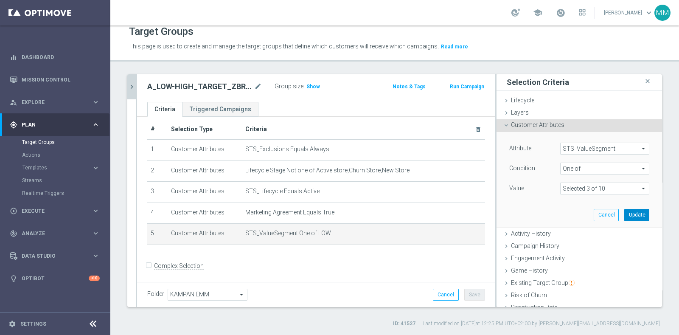
click at [624, 213] on button "Update" at bounding box center [636, 215] width 25 height 12
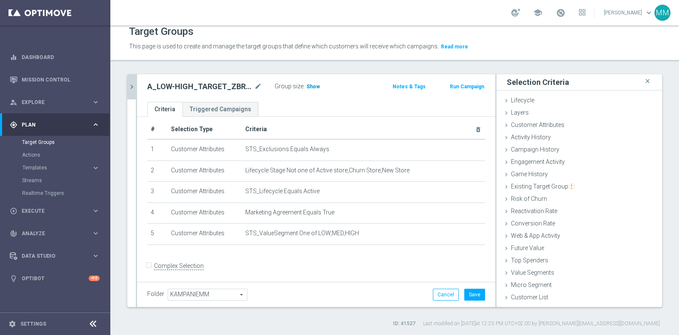
click at [314, 84] on span "Show" at bounding box center [313, 87] width 14 height 6
click at [464, 292] on button "Save" at bounding box center [474, 295] width 21 height 12
click at [555, 174] on div "Game History done" at bounding box center [580, 174] width 166 height 13
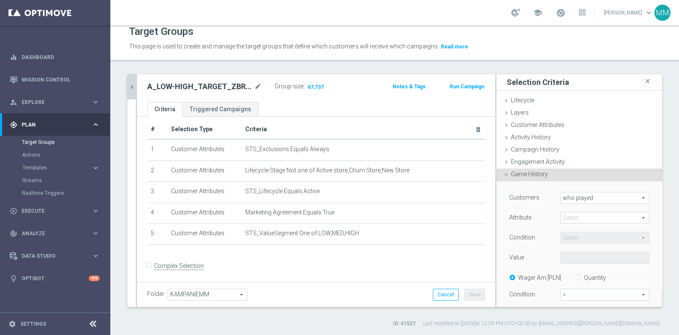
scroll to position [21, 0]
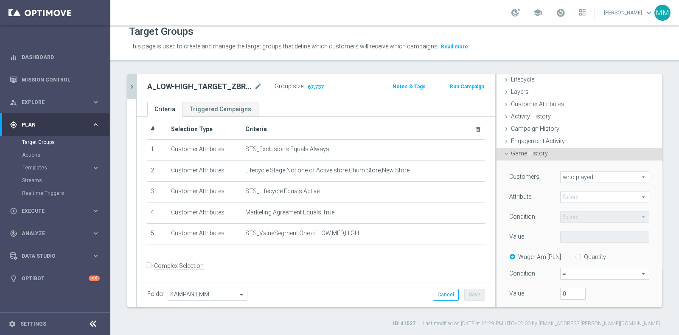
click at [574, 198] on span at bounding box center [605, 196] width 88 height 11
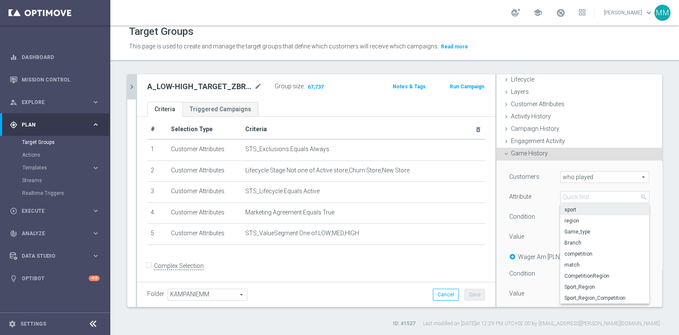
click at [572, 206] on span "sport" at bounding box center [604, 209] width 81 height 7
type input "sport"
click at [569, 217] on span "Equals" at bounding box center [605, 216] width 88 height 11
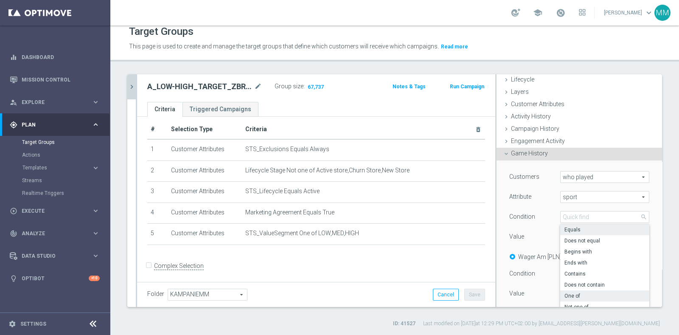
click at [569, 295] on span "One of" at bounding box center [604, 295] width 81 height 7
type input "One of"
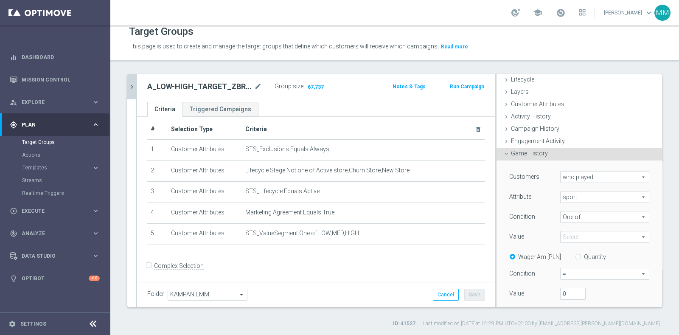
click at [589, 235] on span at bounding box center [605, 236] width 88 height 11
click at [589, 235] on input "search" at bounding box center [604, 237] width 89 height 12
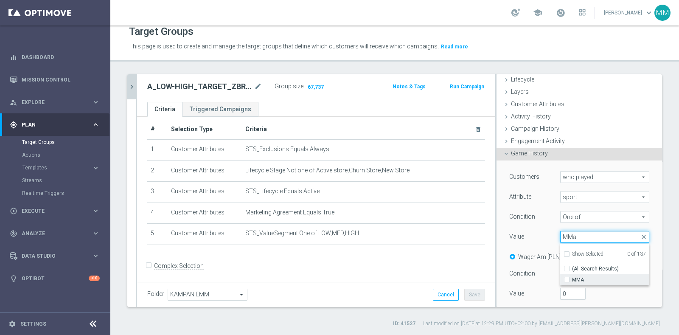
type input "MMa"
click at [581, 276] on span "MMA" at bounding box center [610, 279] width 77 height 7
click at [572, 277] on input "MMA" at bounding box center [570, 280] width 6 height 6
checkbox input "true"
type input "MMA"
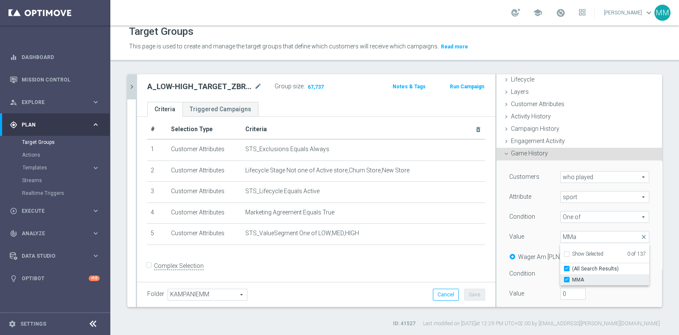
checkbox input "true"
click at [572, 235] on input "MMa" at bounding box center [604, 237] width 89 height 12
type input "Sporty"
checkbox input "false"
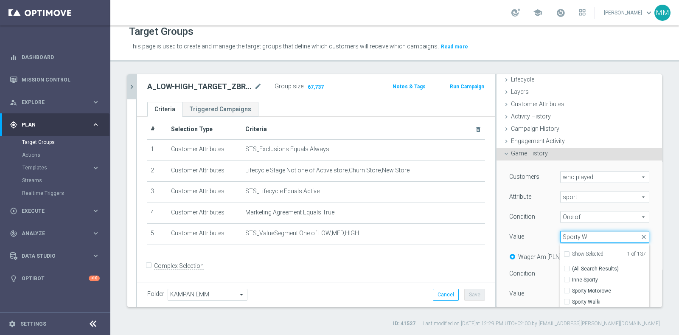
type input "Sporty Wa"
checkbox input "true"
type input "Sporty Wa"
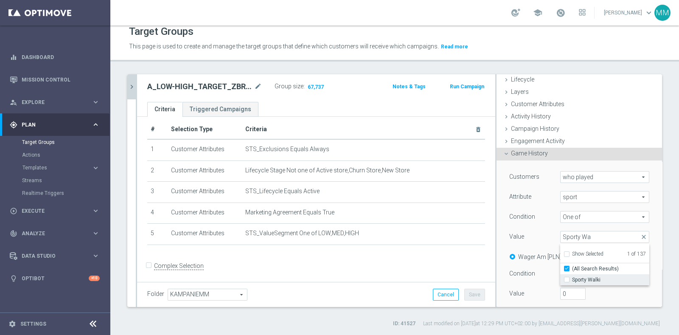
click at [572, 276] on span "Sporty Walki" at bounding box center [610, 279] width 77 height 7
click at [572, 277] on input "Sporty Walki" at bounding box center [570, 280] width 6 height 6
checkbox input "true"
type input "Selected 2 of 137"
checkbox input "false"
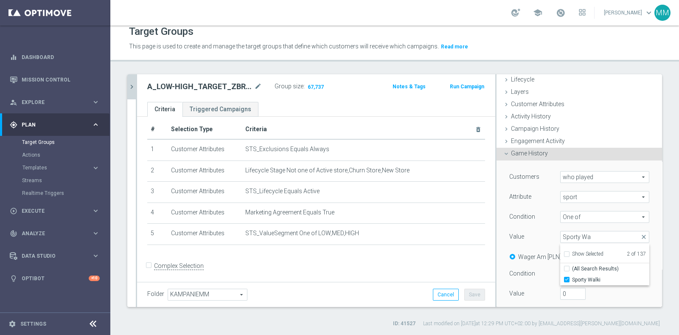
click at [535, 233] on div "Value" at bounding box center [528, 238] width 51 height 14
click at [577, 253] on input "Quantity" at bounding box center [580, 256] width 6 height 6
radio input "true"
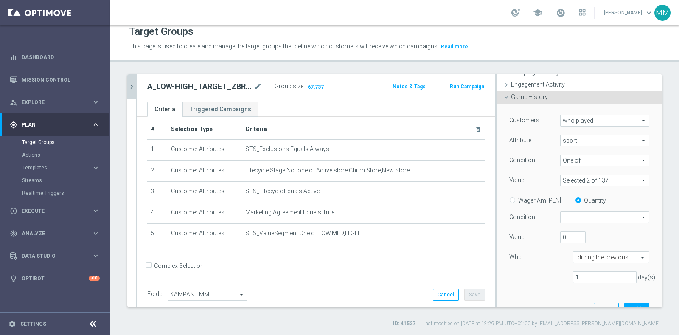
click at [592, 216] on span "=" at bounding box center [605, 217] width 88 height 11
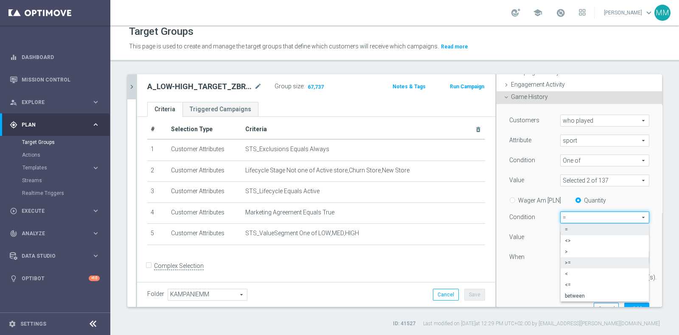
click at [581, 259] on span ">=" at bounding box center [605, 262] width 80 height 7
type input ">="
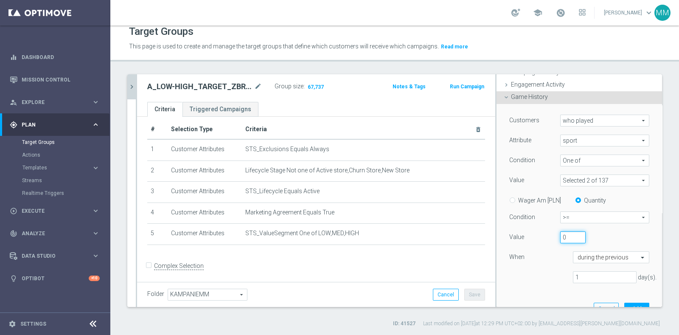
click at [560, 239] on input "0" at bounding box center [572, 237] width 25 height 12
type input "10"
type input "365"
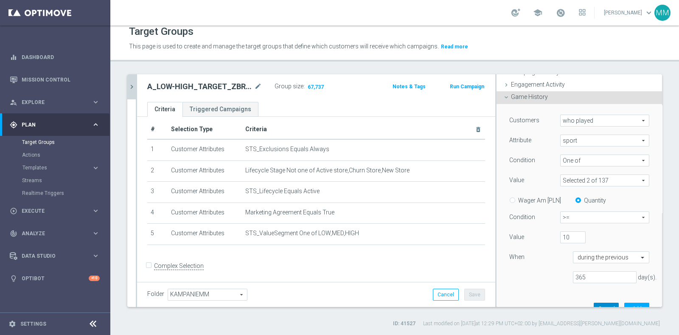
scroll to position [84, 0]
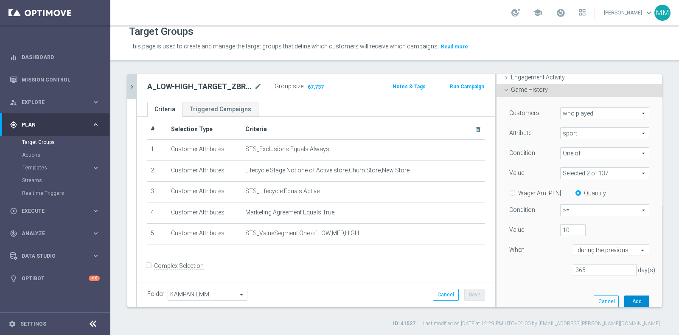
click at [624, 302] on button "Add" at bounding box center [636, 301] width 25 height 12
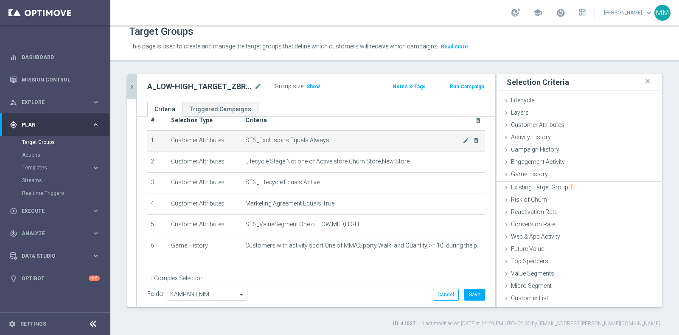
scroll to position [0, 0]
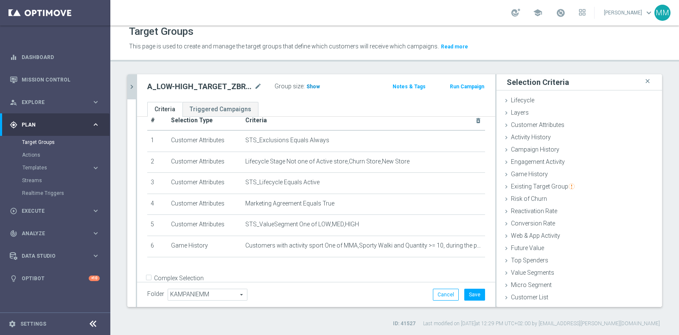
click at [316, 84] on span "Show" at bounding box center [313, 87] width 14 height 6
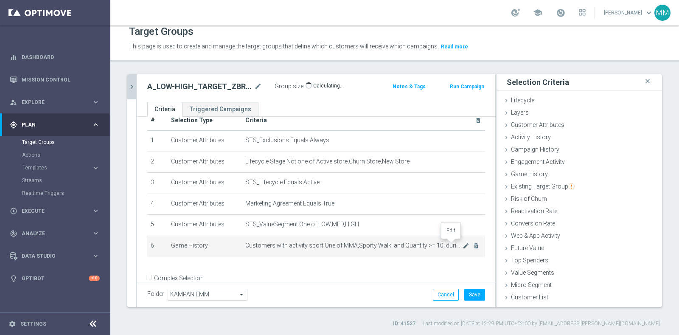
click at [463, 242] on icon "mode_edit" at bounding box center [466, 245] width 7 height 7
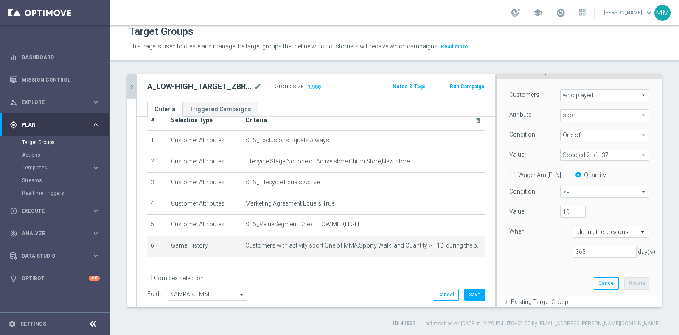
scroll to position [104, 0]
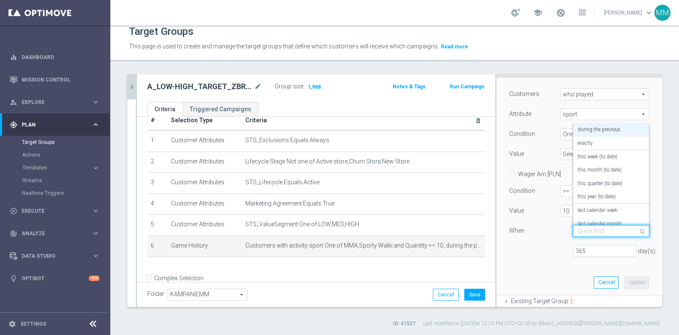
click at [596, 225] on div "Quick find during the previous" at bounding box center [611, 231] width 76 height 12
click at [598, 196] on label "this year (to date)" at bounding box center [597, 197] width 38 height 7
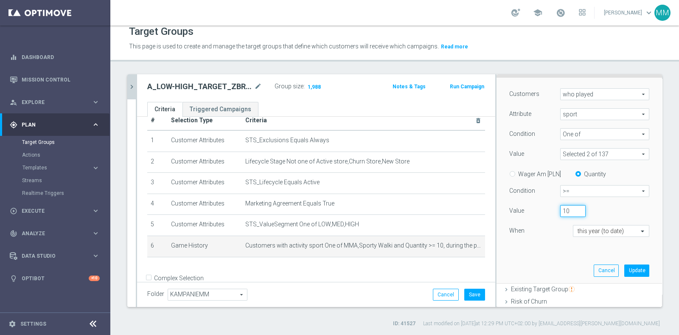
click at [560, 208] on input "10" at bounding box center [572, 211] width 25 height 12
type input "5"
click at [624, 268] on button "Update" at bounding box center [636, 270] width 25 height 12
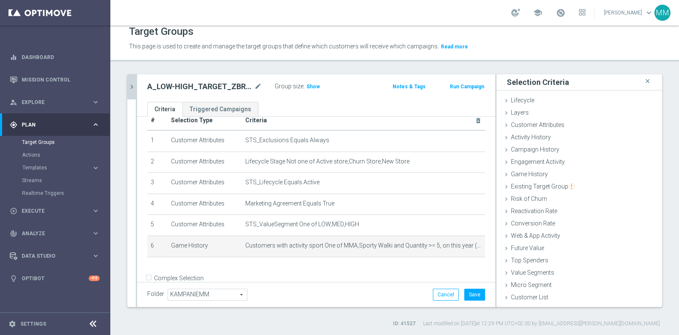
scroll to position [0, 0]
click at [308, 86] on span "Show" at bounding box center [313, 87] width 14 height 6
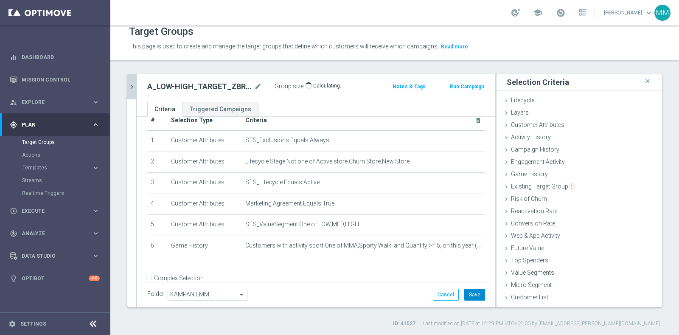
click at [464, 289] on button "Save" at bounding box center [474, 295] width 21 height 12
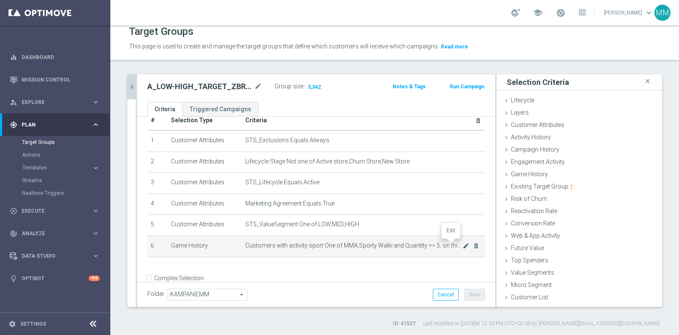
click at [463, 242] on icon "mode_edit" at bounding box center [466, 245] width 7 height 7
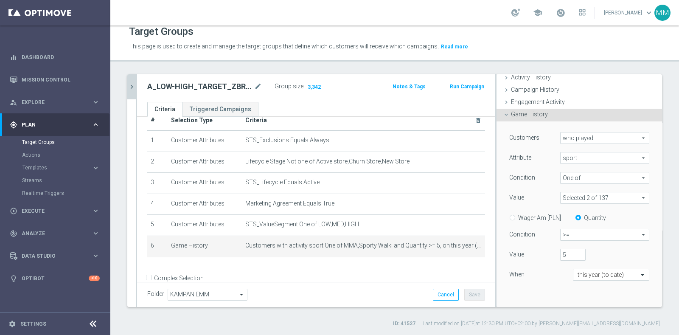
scroll to position [60, 0]
click at [568, 251] on input "6" at bounding box center [572, 254] width 25 height 12
click at [568, 251] on input "7" at bounding box center [572, 254] width 25 height 12
click at [568, 251] on input "8" at bounding box center [572, 254] width 25 height 12
click at [568, 251] on input "9" at bounding box center [572, 254] width 25 height 12
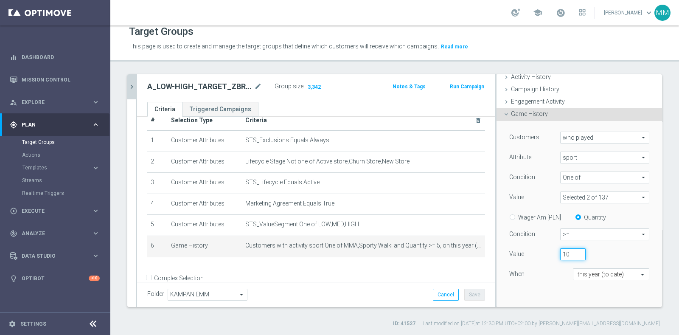
type input "10"
click at [568, 251] on input "10" at bounding box center [572, 254] width 25 height 12
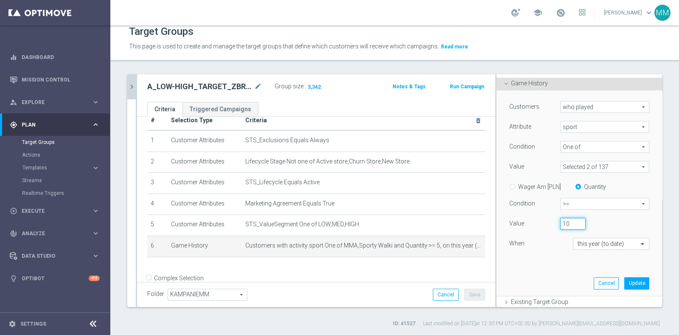
scroll to position [93, 0]
click at [625, 276] on button "Update" at bounding box center [636, 281] width 25 height 12
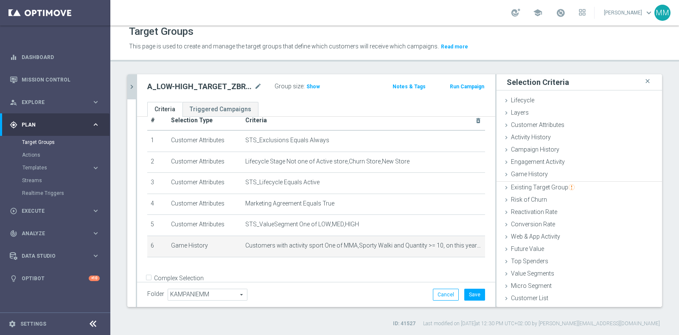
scroll to position [0, 0]
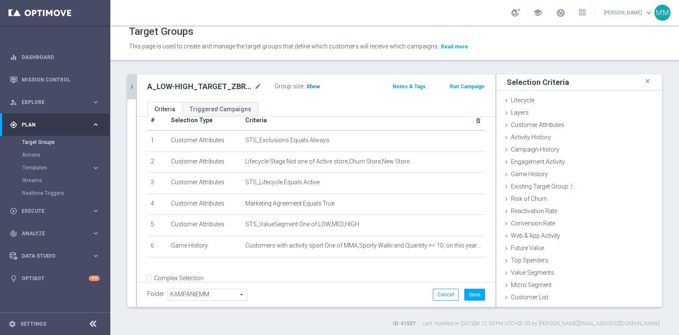
click at [311, 89] on h3 "Show" at bounding box center [313, 86] width 15 height 9
click at [469, 294] on button "Save" at bounding box center [474, 295] width 21 height 12
